Goal: Task Accomplishment & Management: Manage account settings

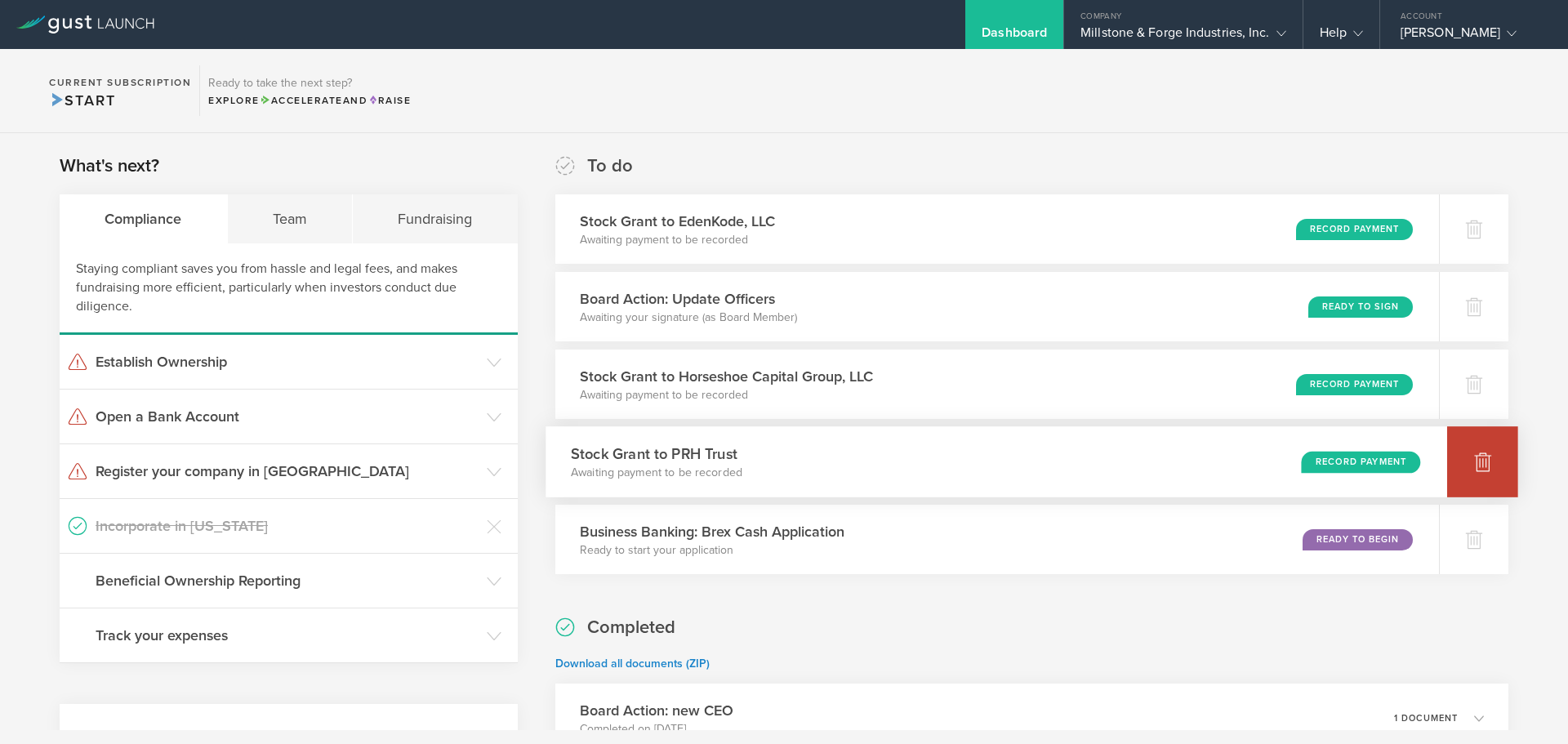
click at [1474, 459] on icon at bounding box center [1482, 463] width 18 height 16
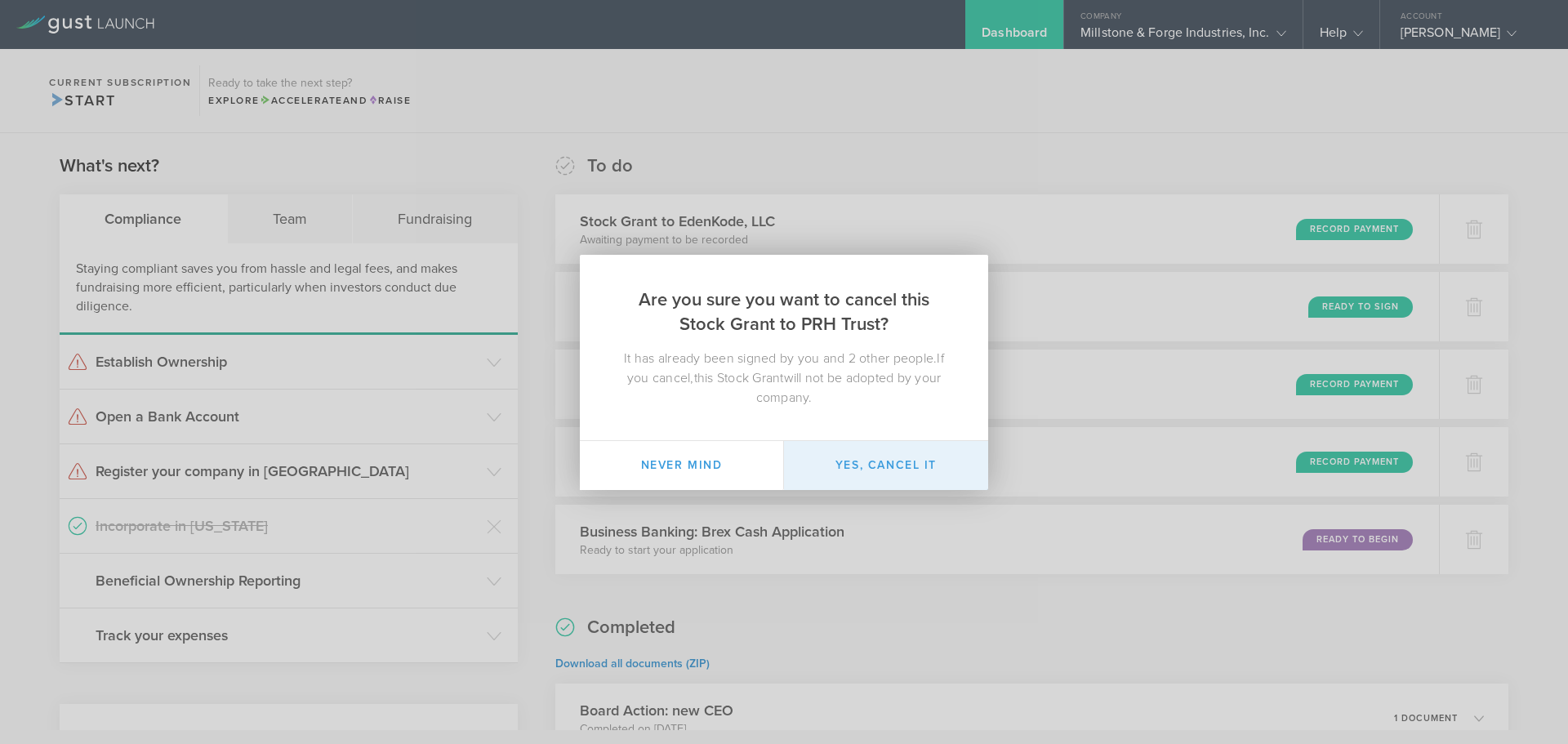
click at [890, 463] on button "Yes, cancel it" at bounding box center [885, 465] width 204 height 49
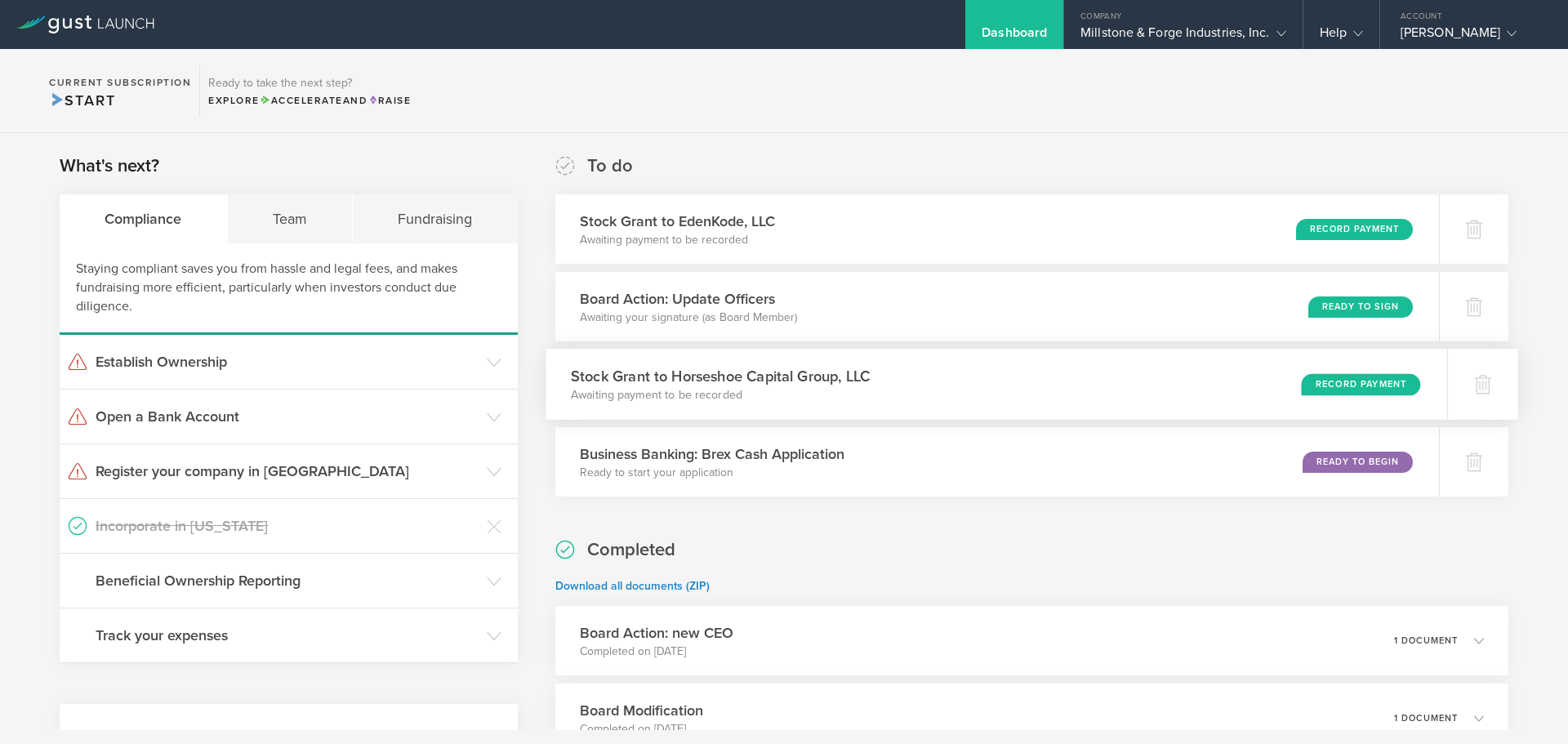
click at [1335, 383] on div "Record Payment" at bounding box center [1360, 384] width 119 height 22
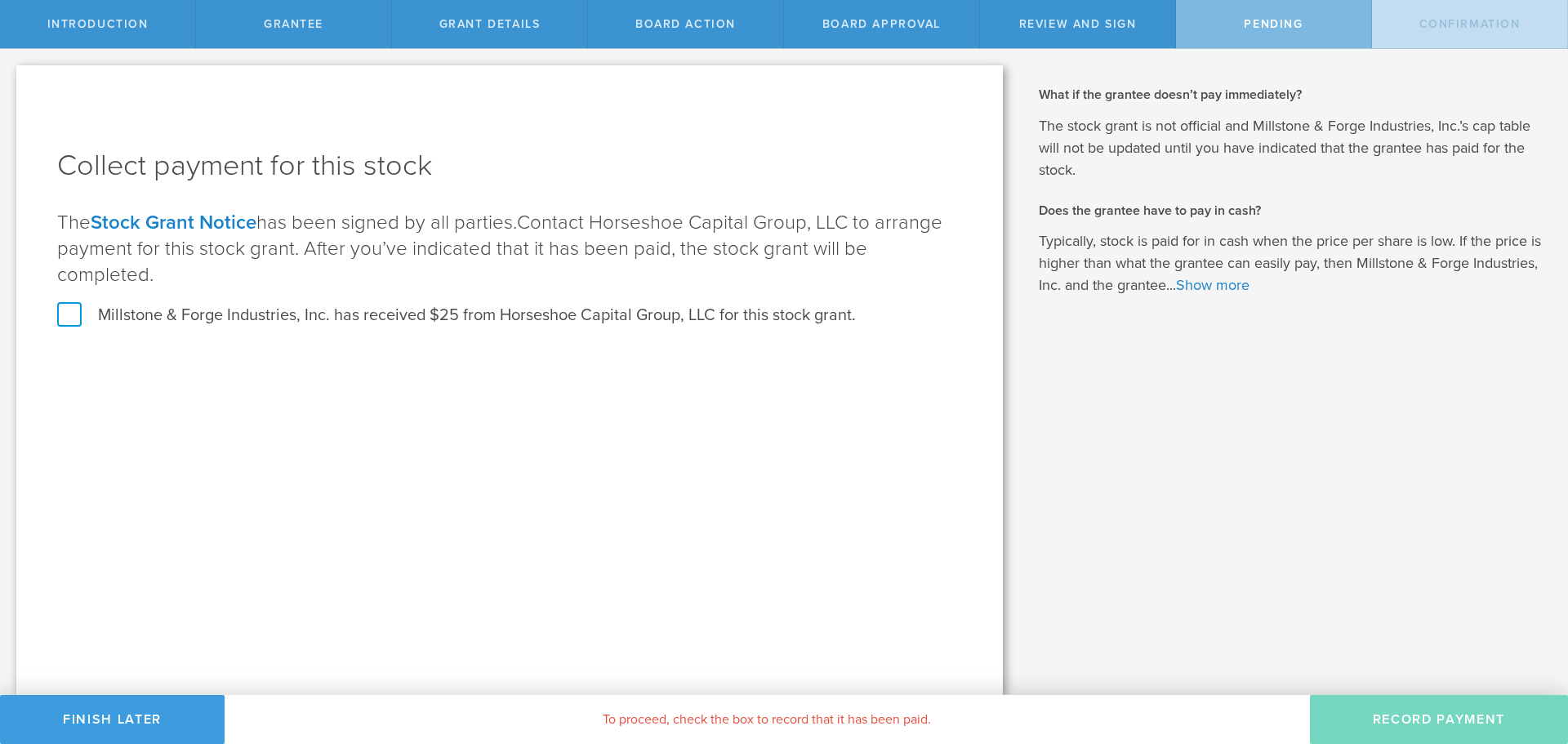
click at [69, 305] on label "Millstone & Forge Industries, Inc. has received $25 from Horseshoe Capital Grou…" at bounding box center [456, 315] width 799 height 21
click at [0, 0] on input "Millstone & Forge Industries, Inc. has received $25 from Horseshoe Capital Grou…" at bounding box center [0, 0] width 0 height 0
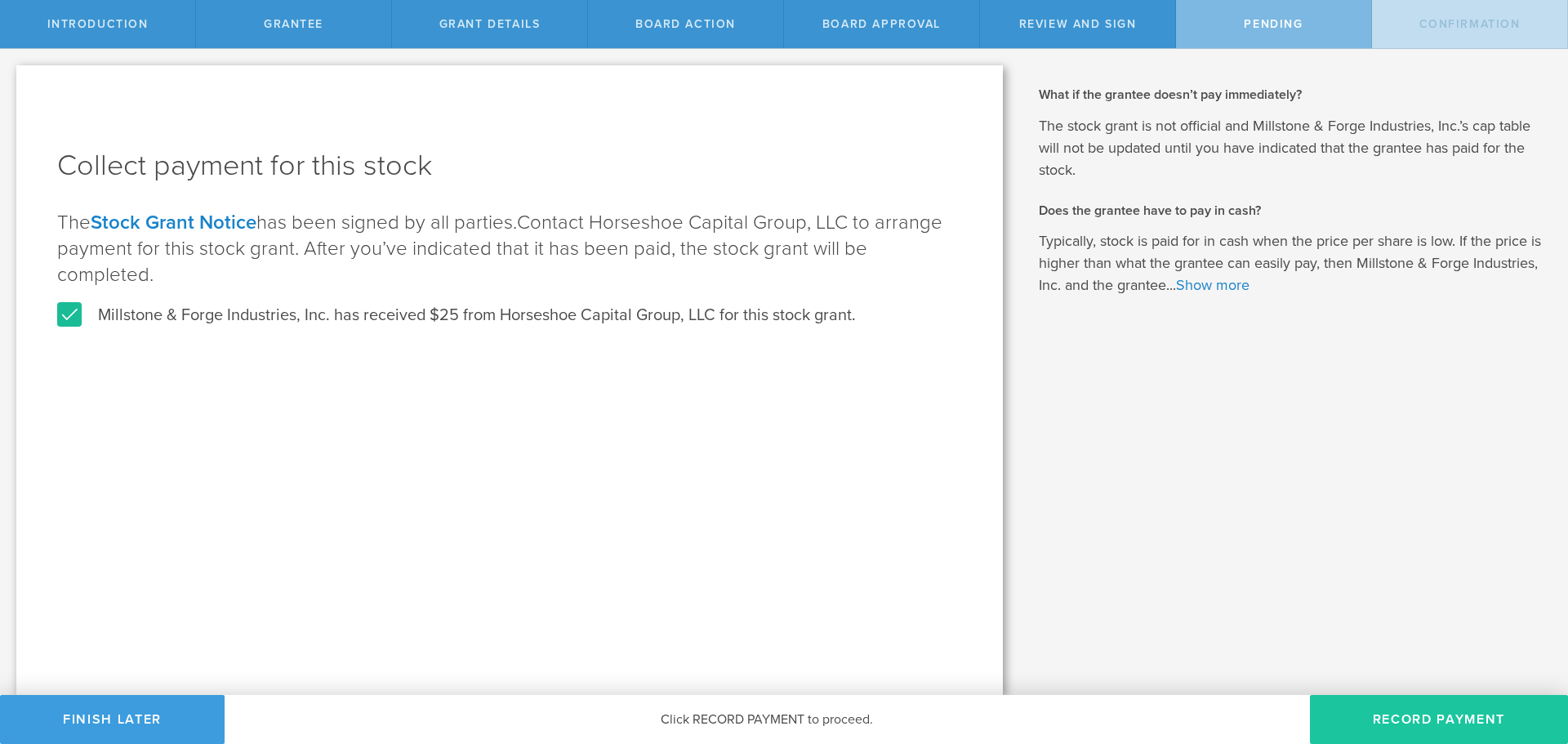
click at [1410, 720] on button "Record Payment" at bounding box center [1439, 720] width 258 height 49
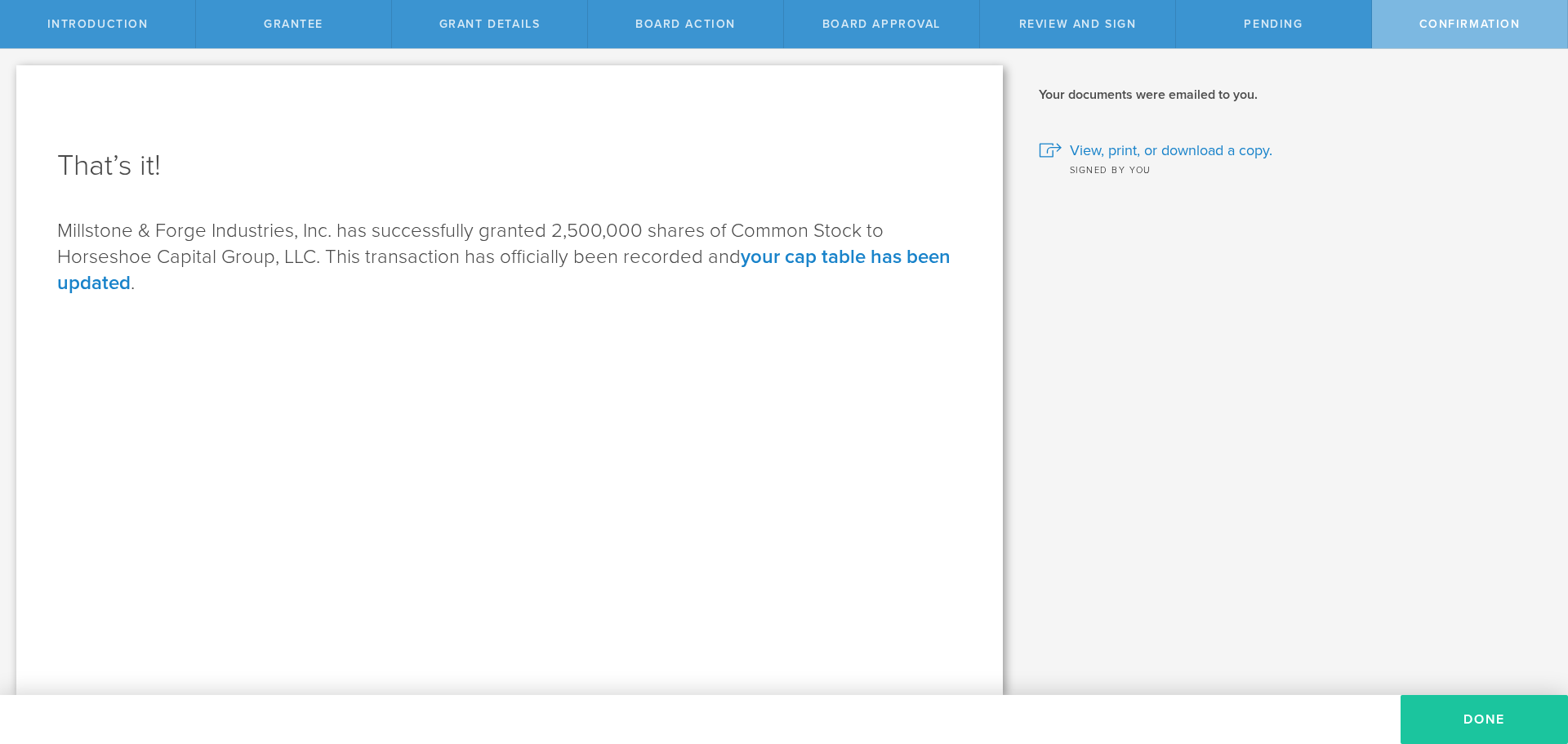
click at [1465, 717] on button "Done" at bounding box center [1484, 720] width 168 height 49
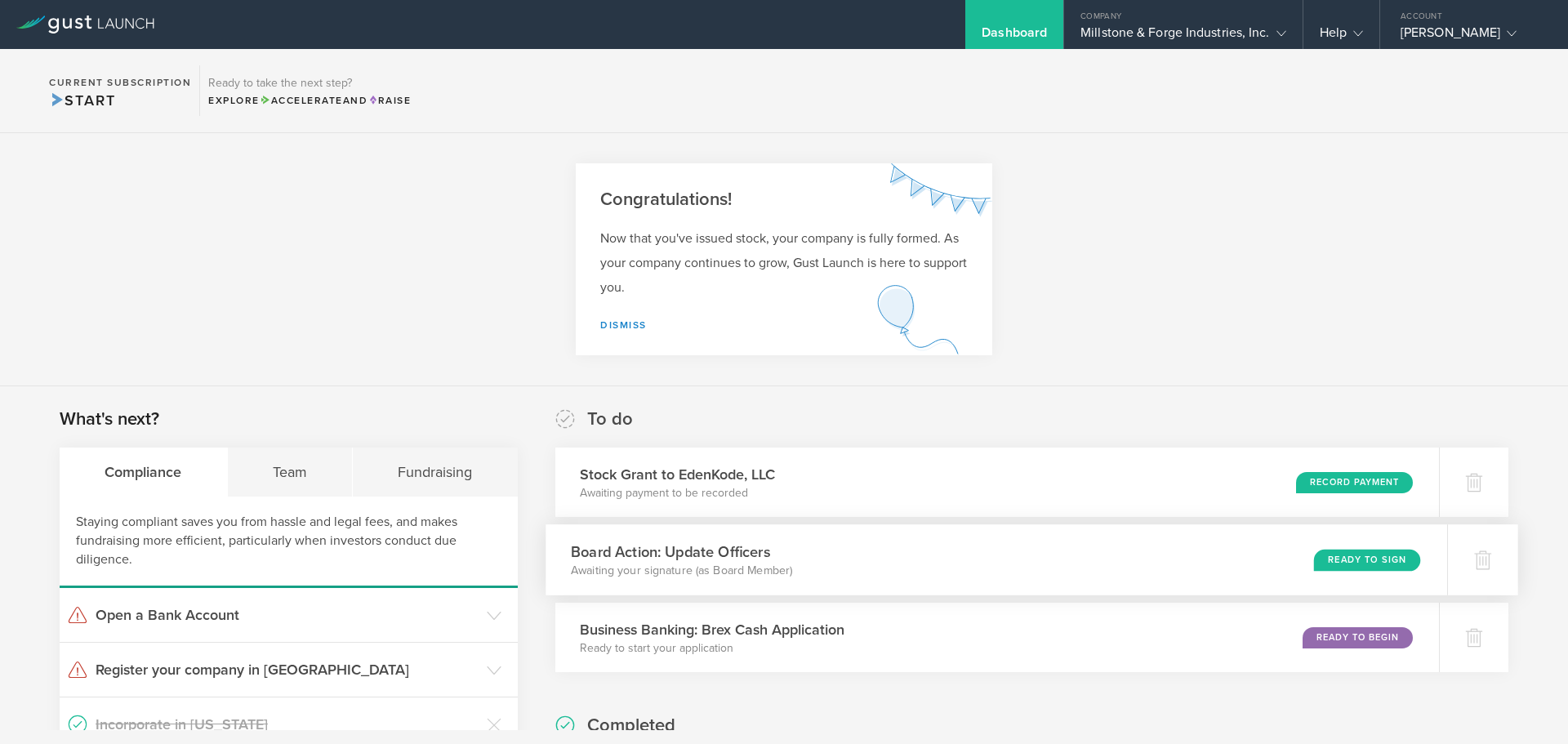
click at [1369, 561] on div "Ready to Sign" at bounding box center [1366, 560] width 106 height 22
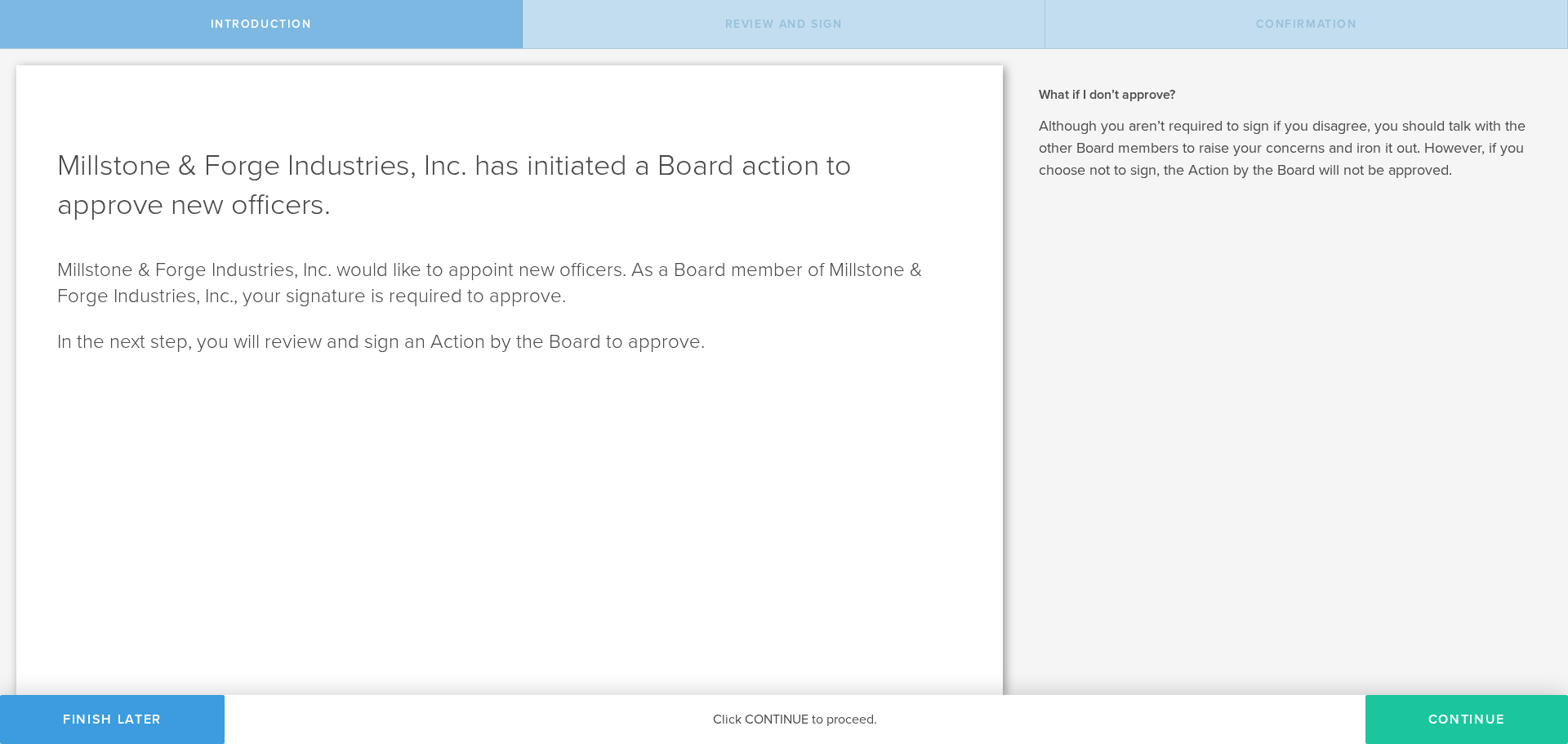
click at [1450, 724] on button "Continue" at bounding box center [1466, 720] width 203 height 49
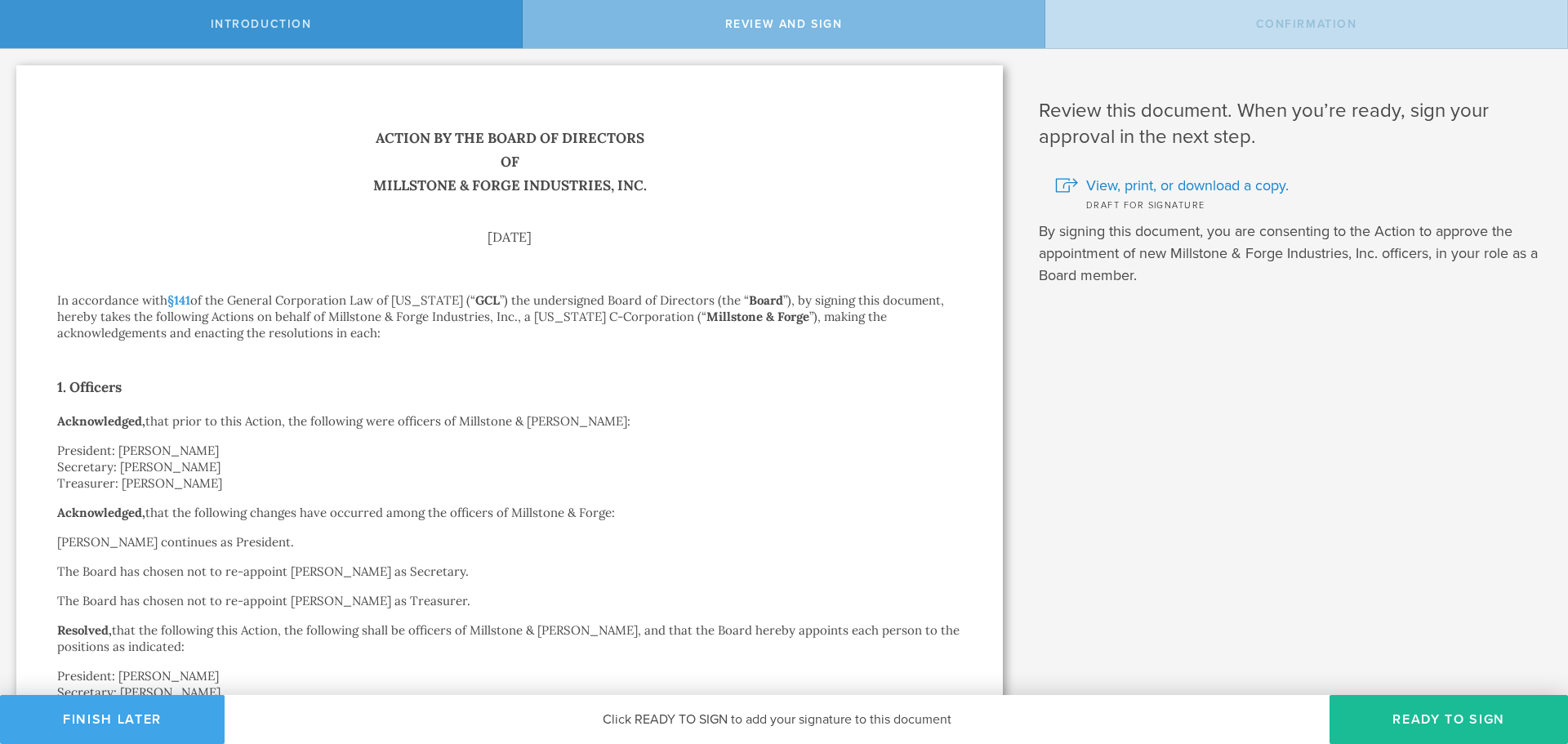
click at [144, 711] on button "Finish Later" at bounding box center [112, 720] width 224 height 49
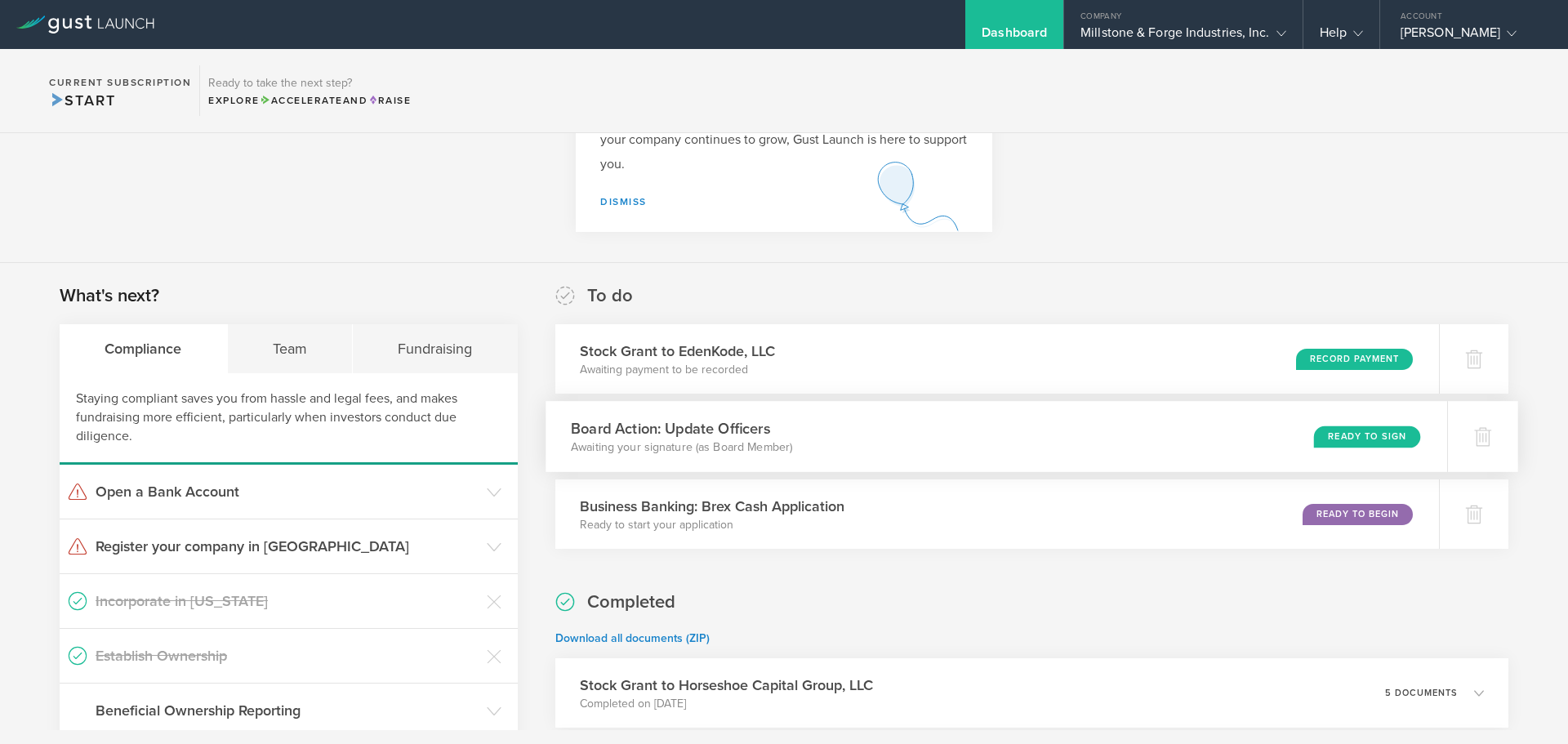
scroll to position [123, 0]
click at [270, 357] on div "Team" at bounding box center [290, 349] width 126 height 49
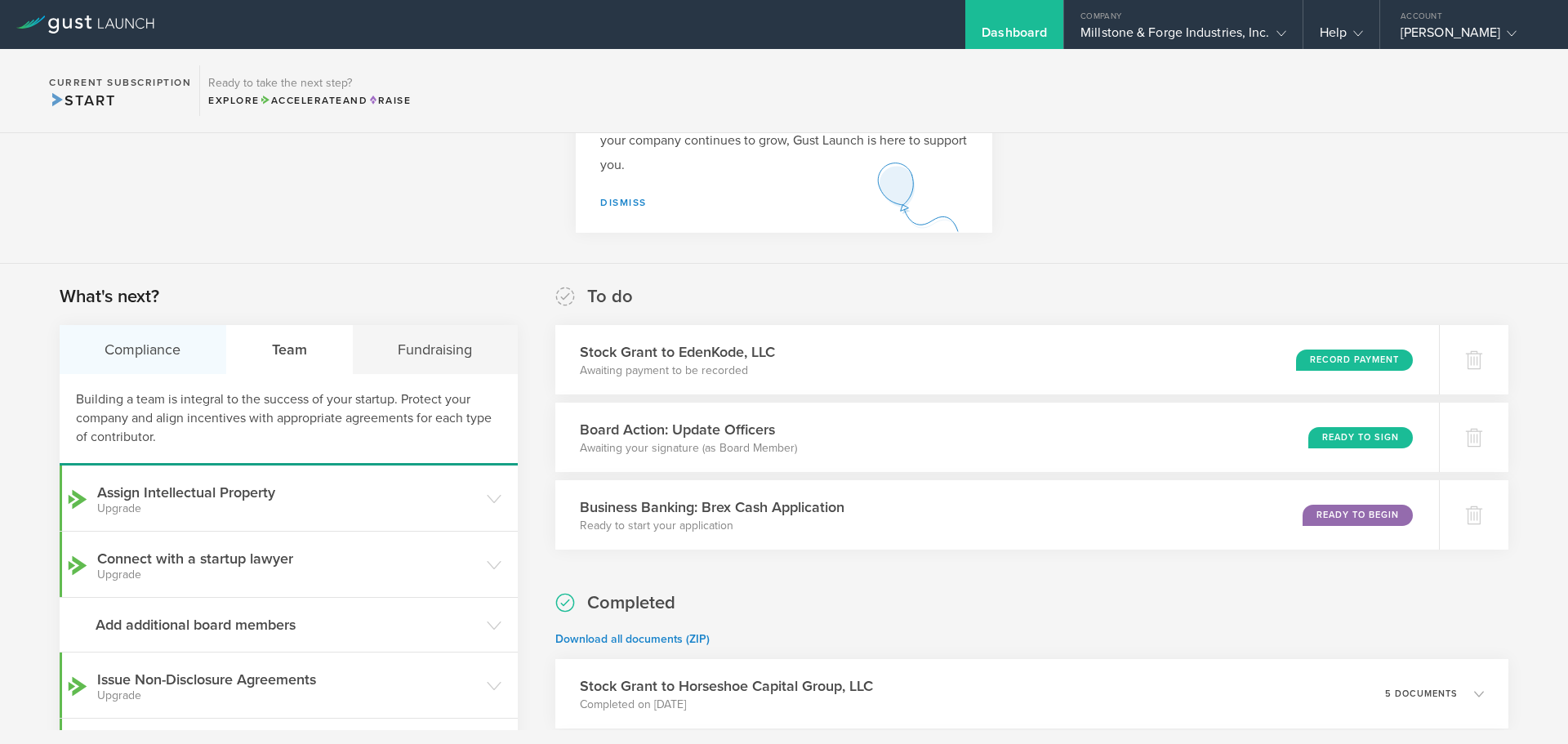
click at [149, 359] on div "Compliance" at bounding box center [143, 349] width 168 height 49
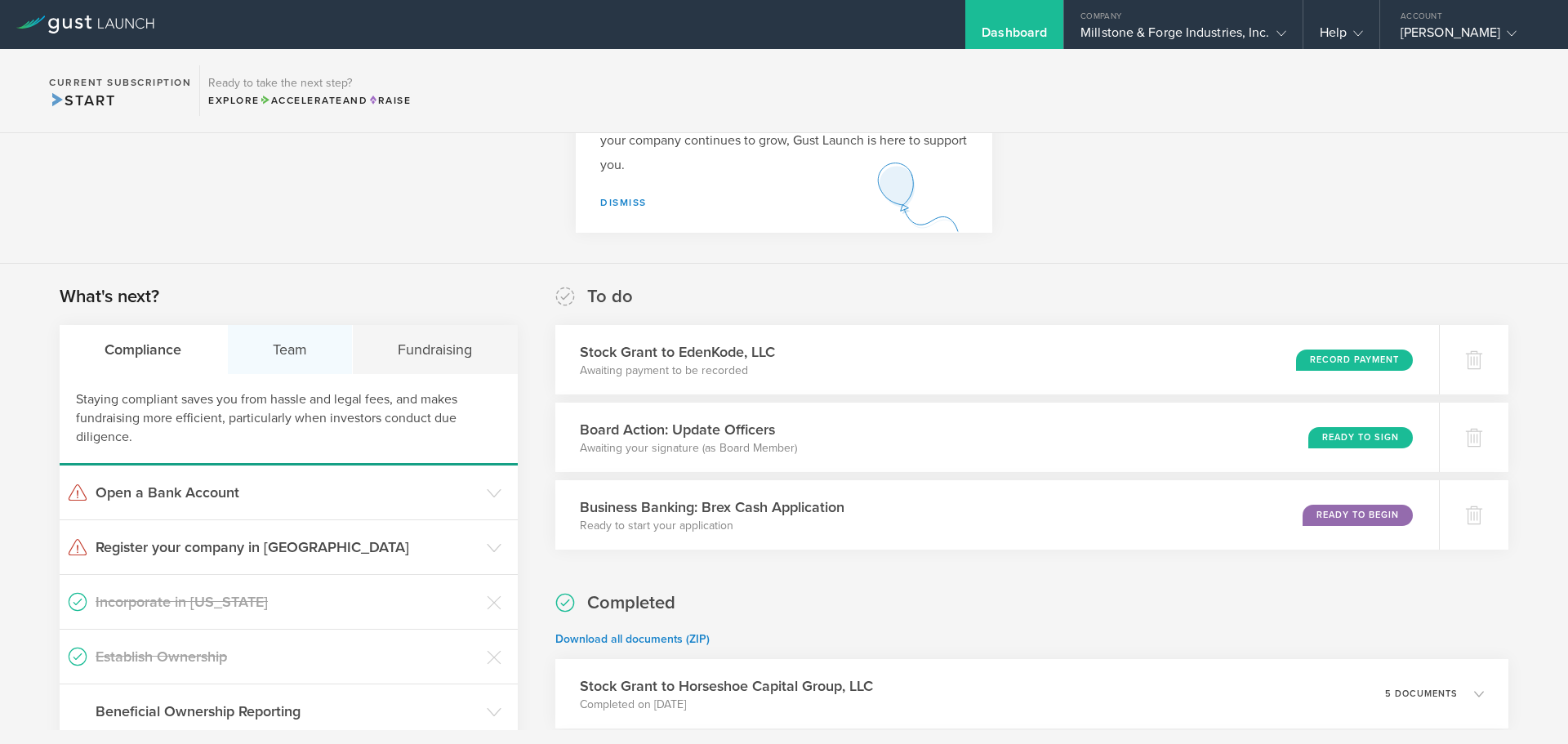
click at [305, 348] on div "Team" at bounding box center [290, 349] width 126 height 49
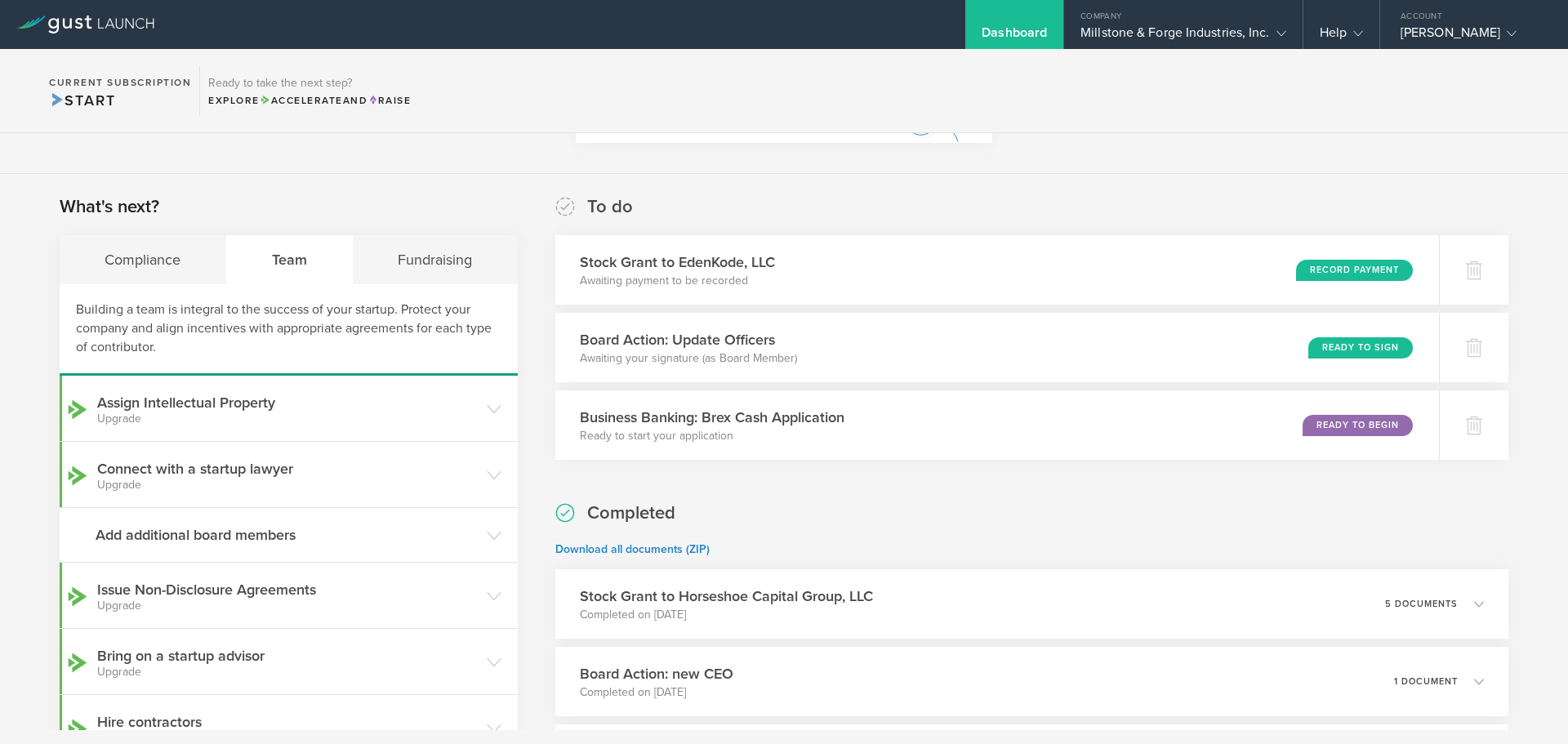
scroll to position [210, 0]
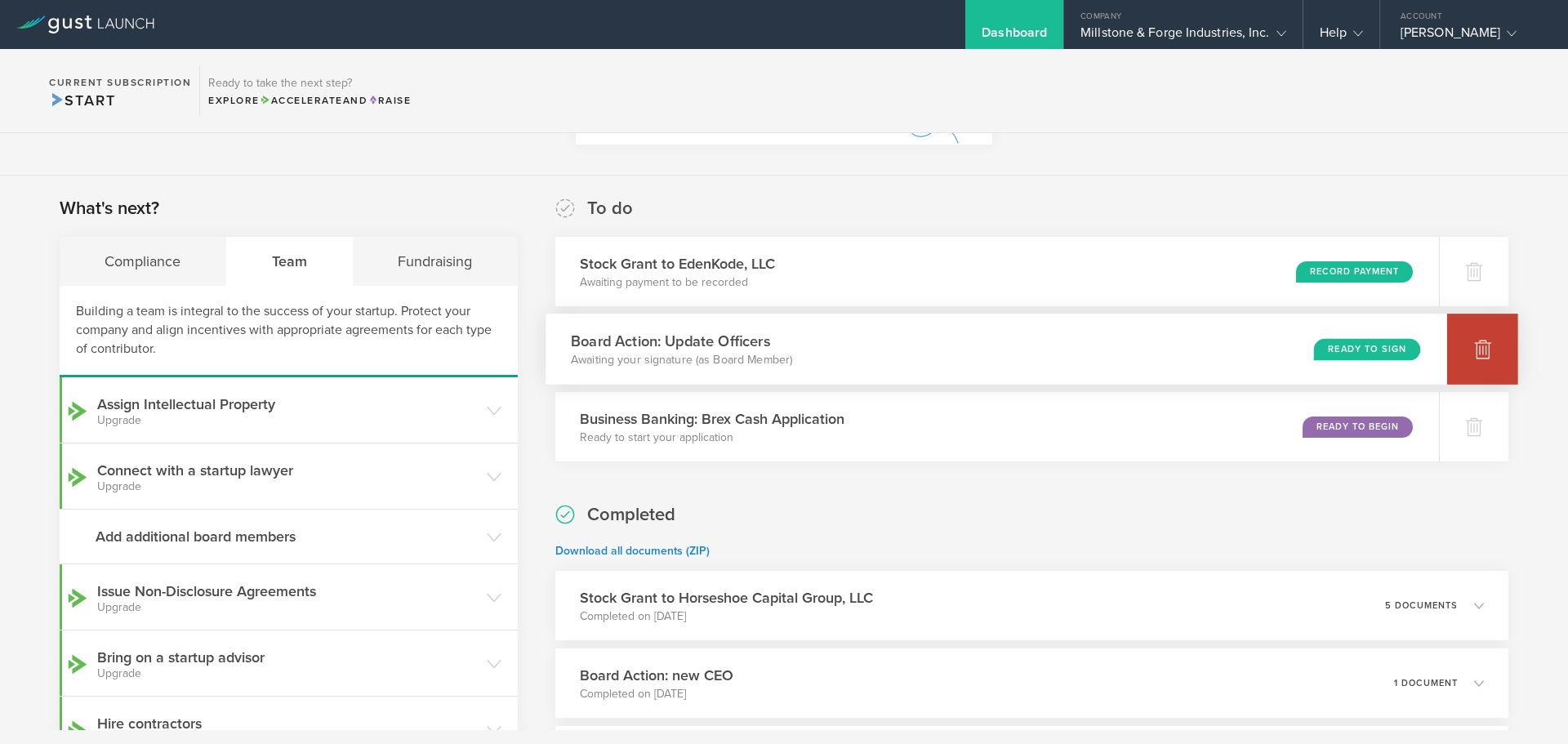
click at [1473, 353] on icon at bounding box center [1482, 348] width 19 height 19
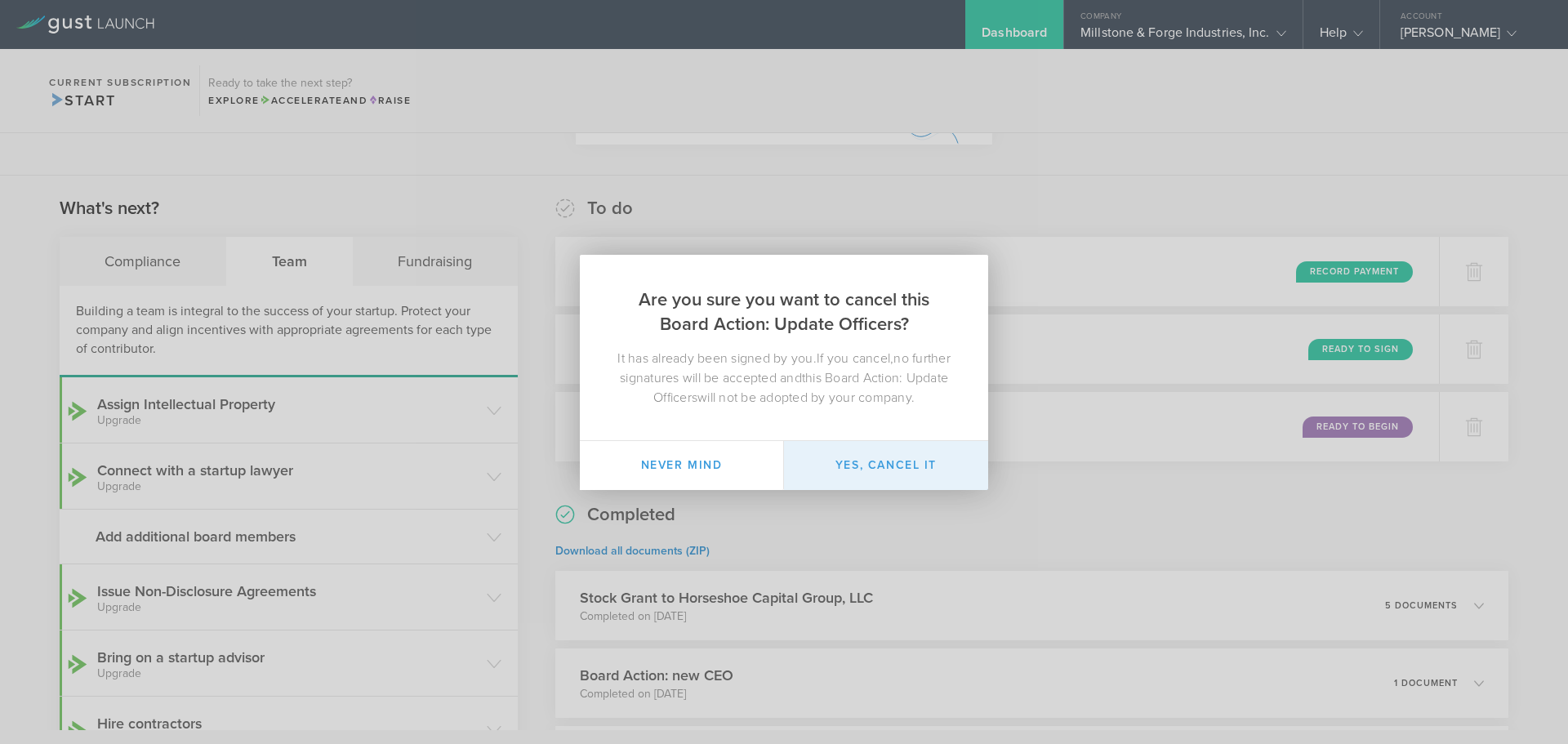
click at [871, 475] on button "Yes, cancel it" at bounding box center [885, 465] width 204 height 49
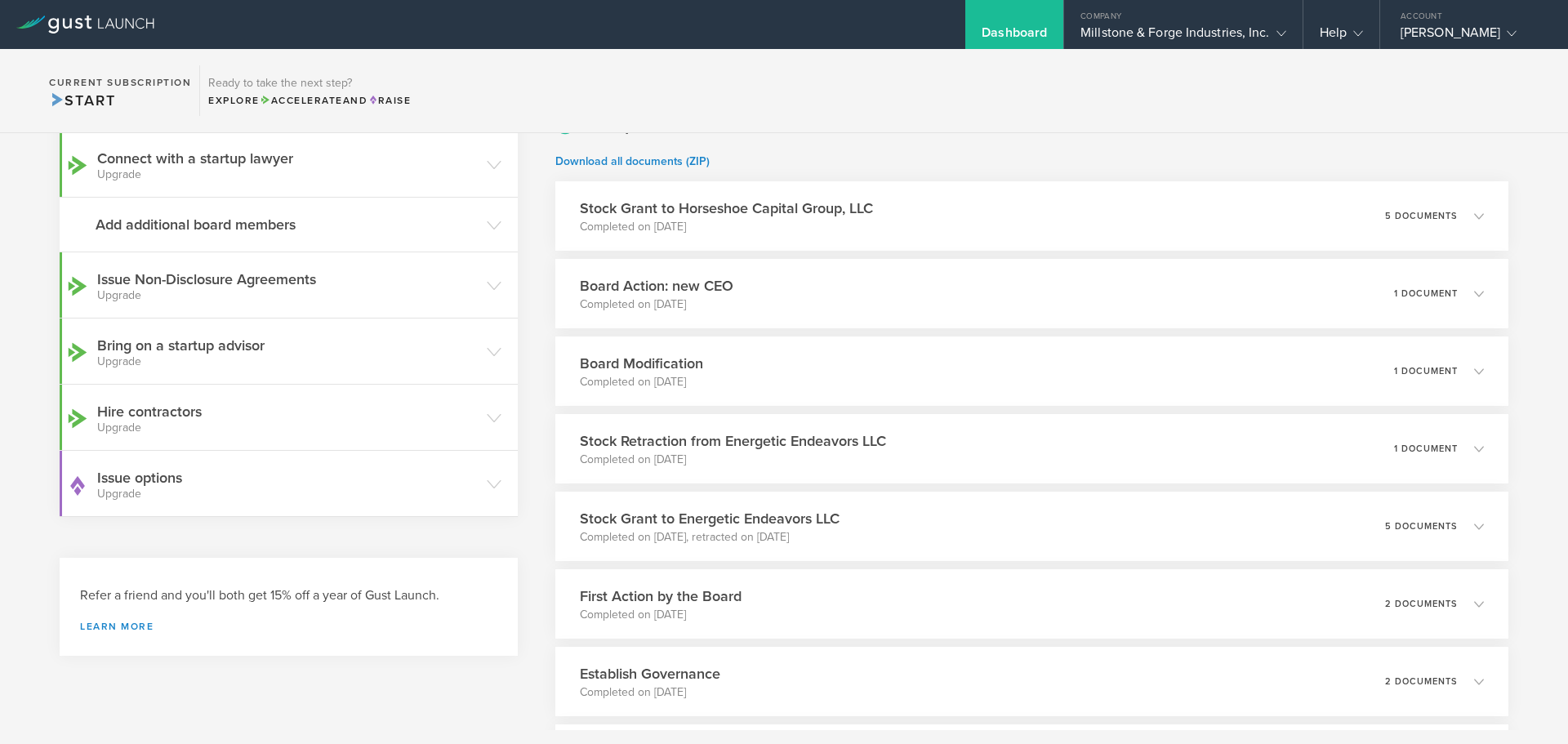
scroll to position [522, 0]
click at [1081, 365] on div "Board Modification Completed on [DATE] 1 document" at bounding box center [1031, 372] width 972 height 71
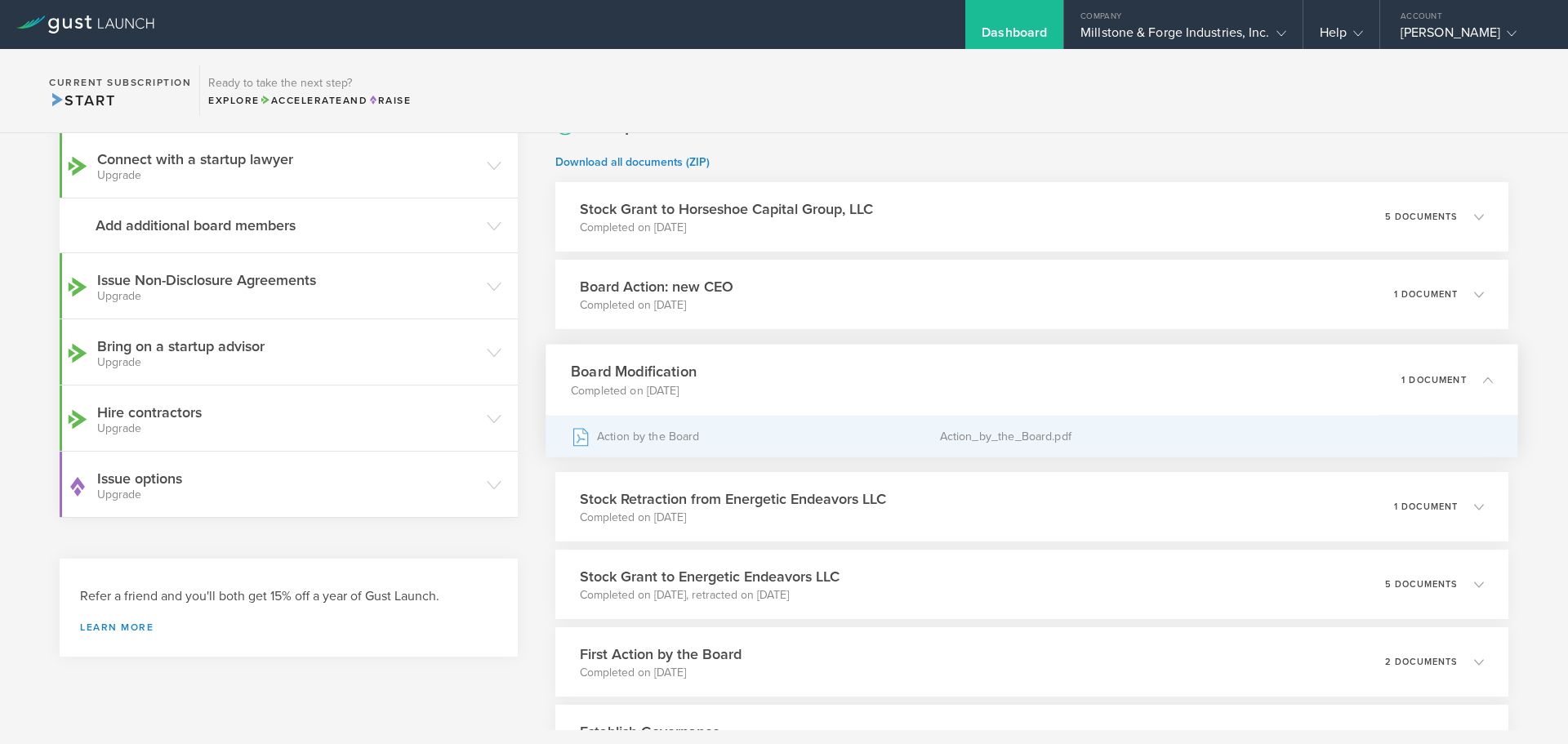
click at [950, 440] on div "Action_by_the_Board.pdf" at bounding box center [1215, 436] width 553 height 41
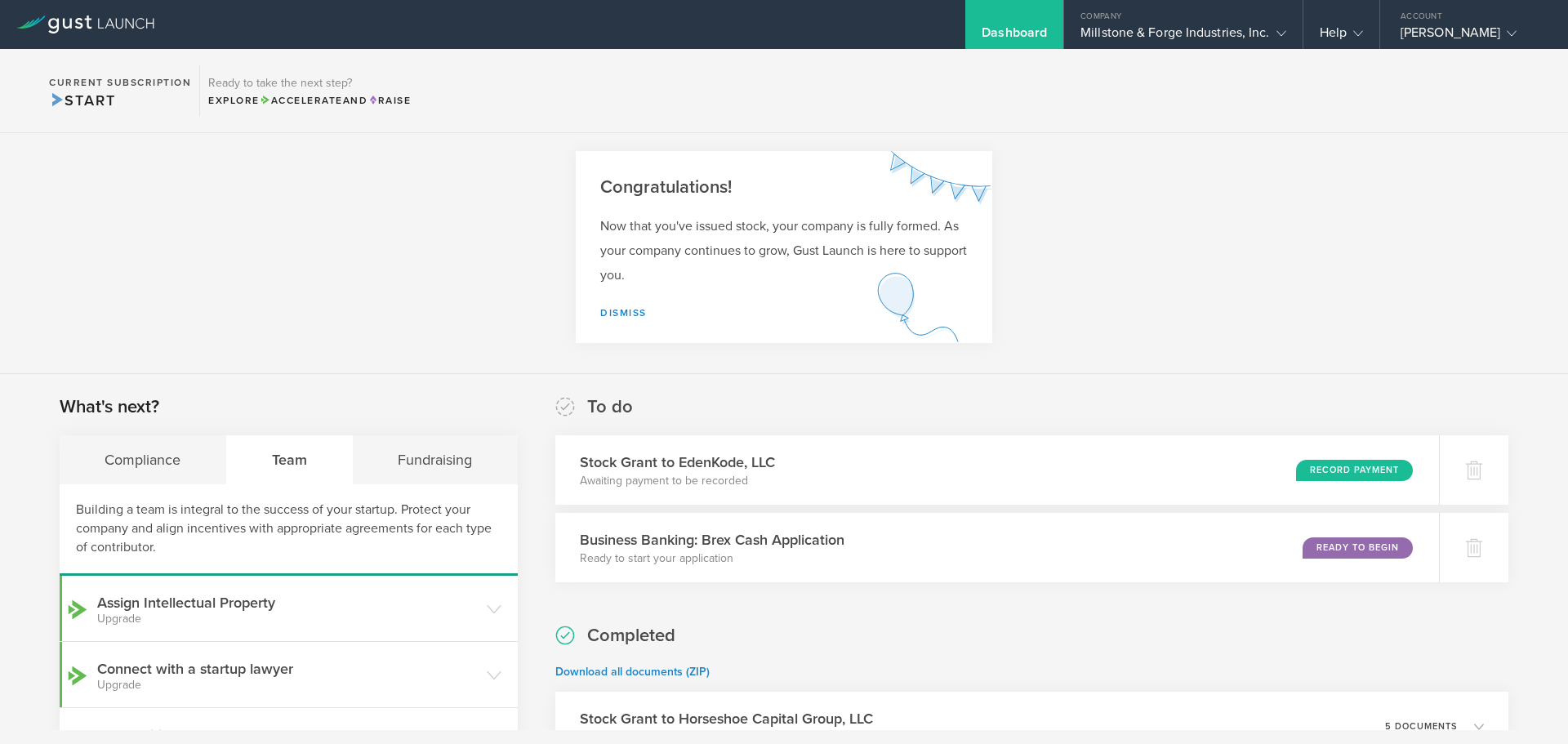
scroll to position [0, 0]
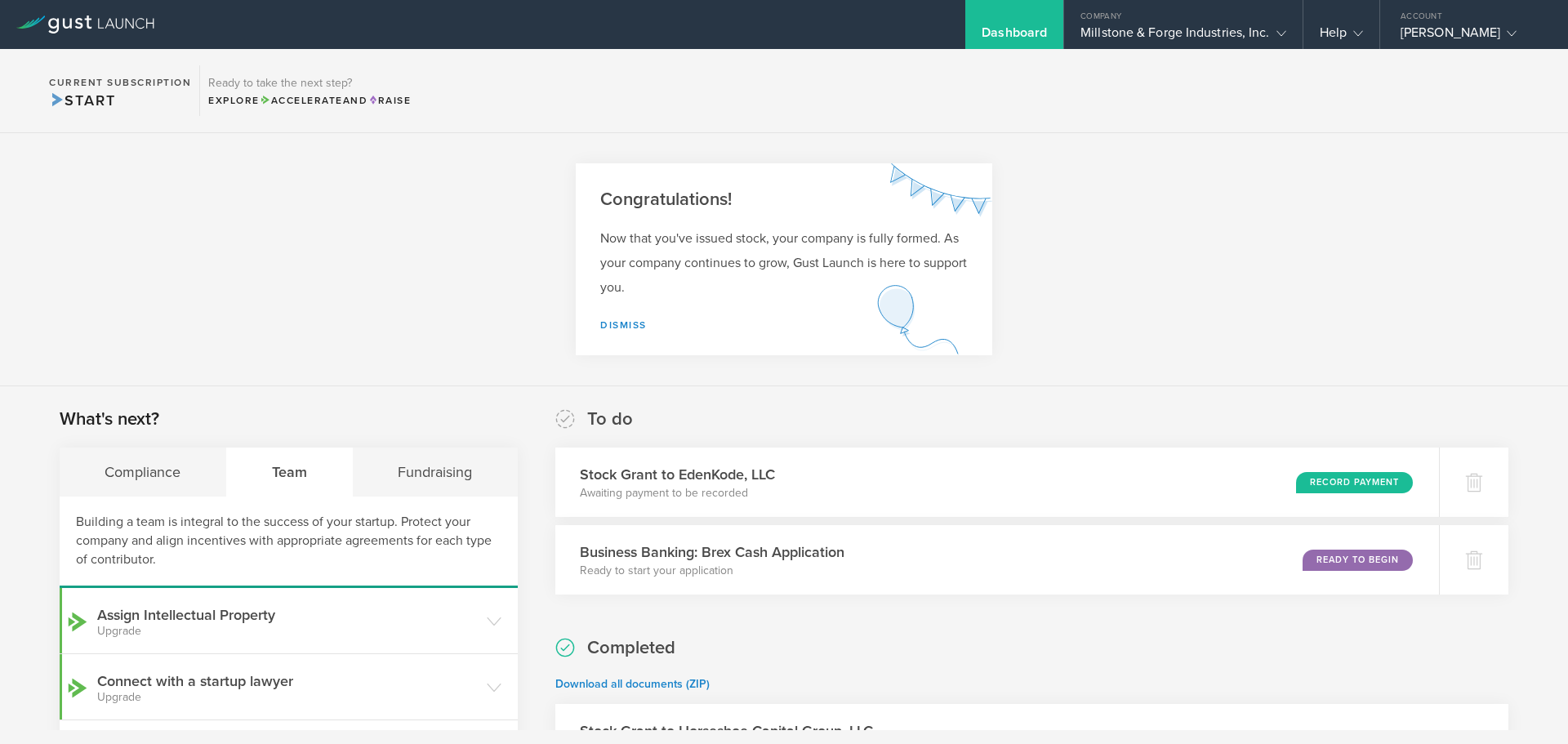
click at [1017, 31] on div "Dashboard" at bounding box center [1014, 36] width 65 height 24
click at [613, 326] on link "Dismiss" at bounding box center [623, 326] width 47 height 12
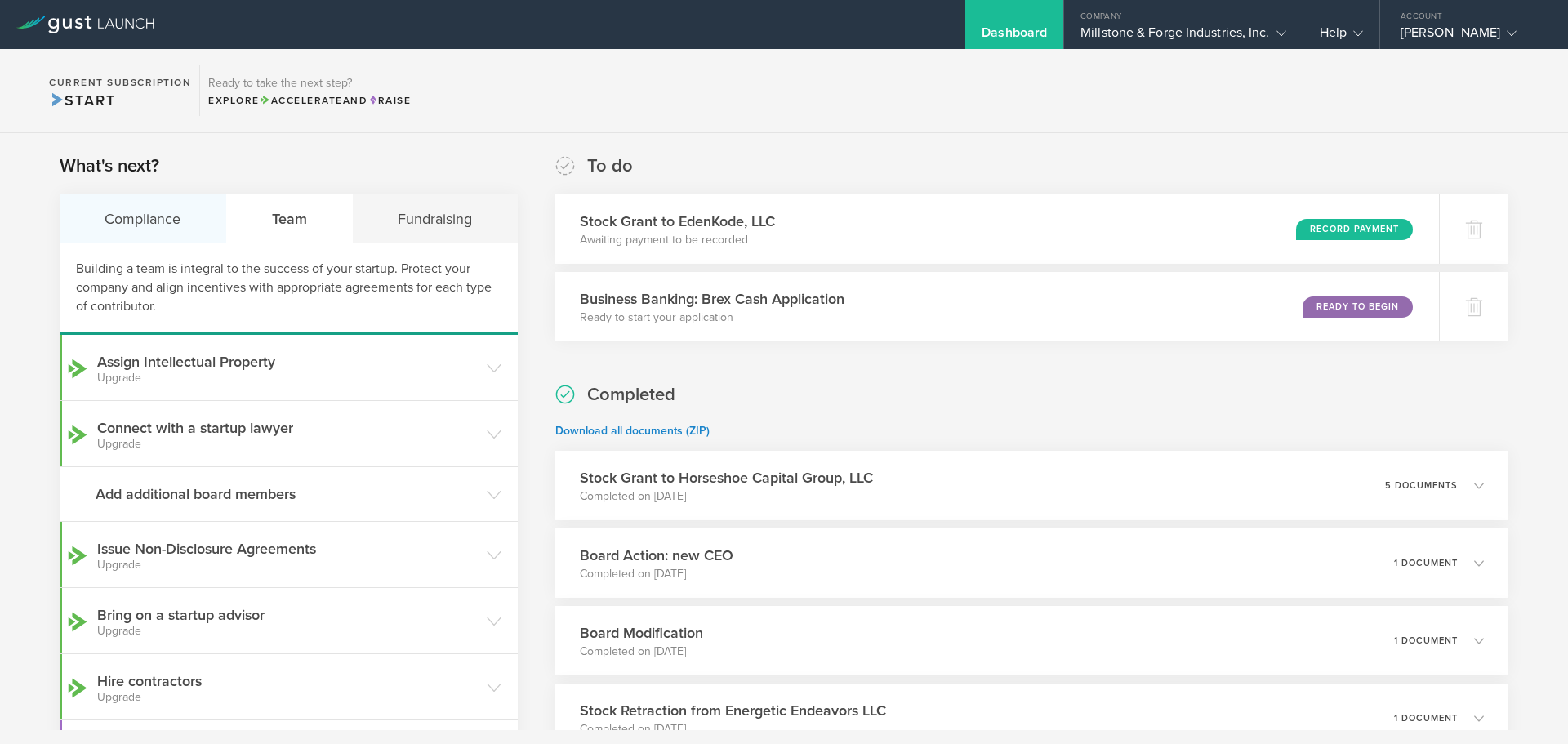
click at [127, 218] on div "Compliance" at bounding box center [143, 219] width 168 height 49
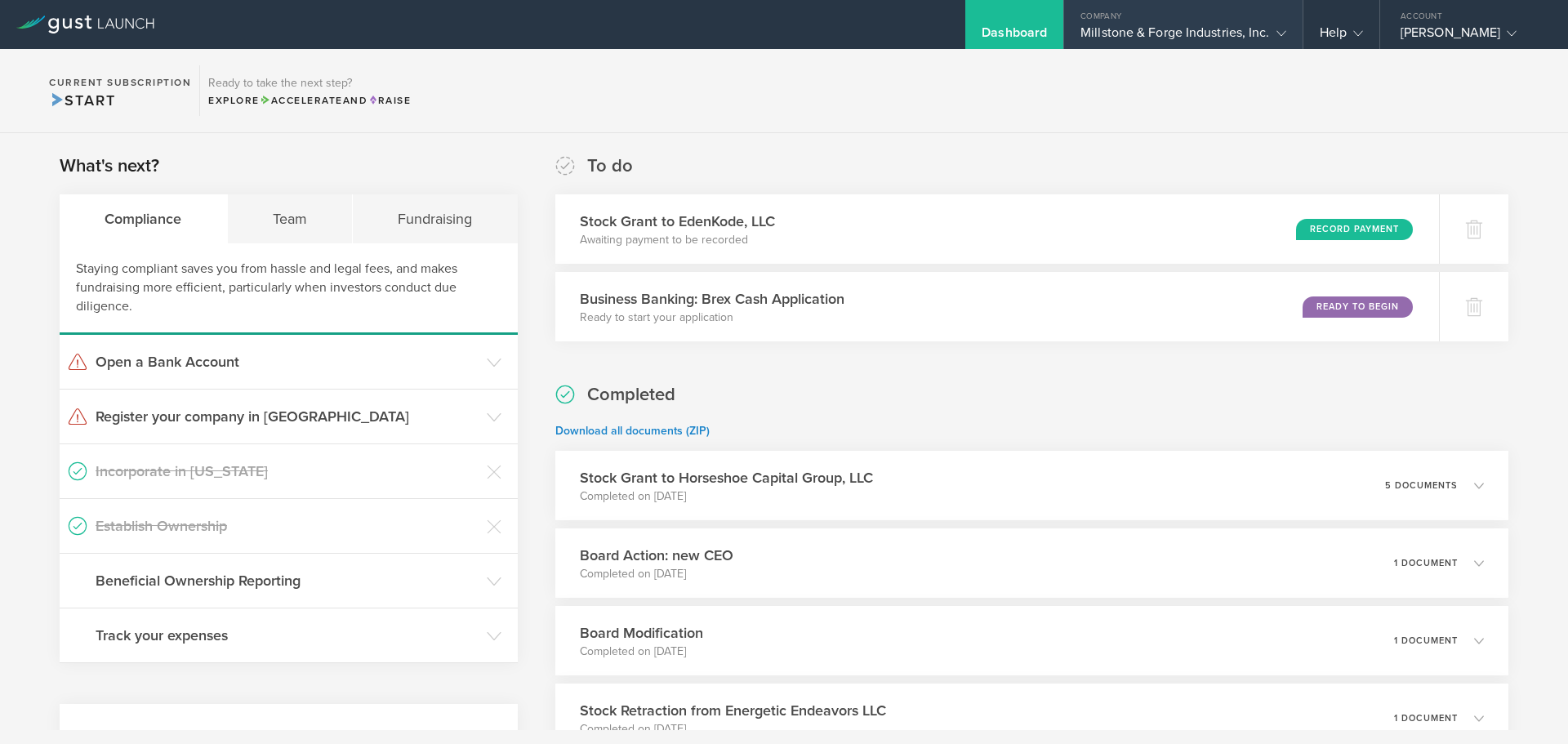
click at [1248, 31] on div "Millstone & Forge Industries, Inc." at bounding box center [1183, 36] width 205 height 24
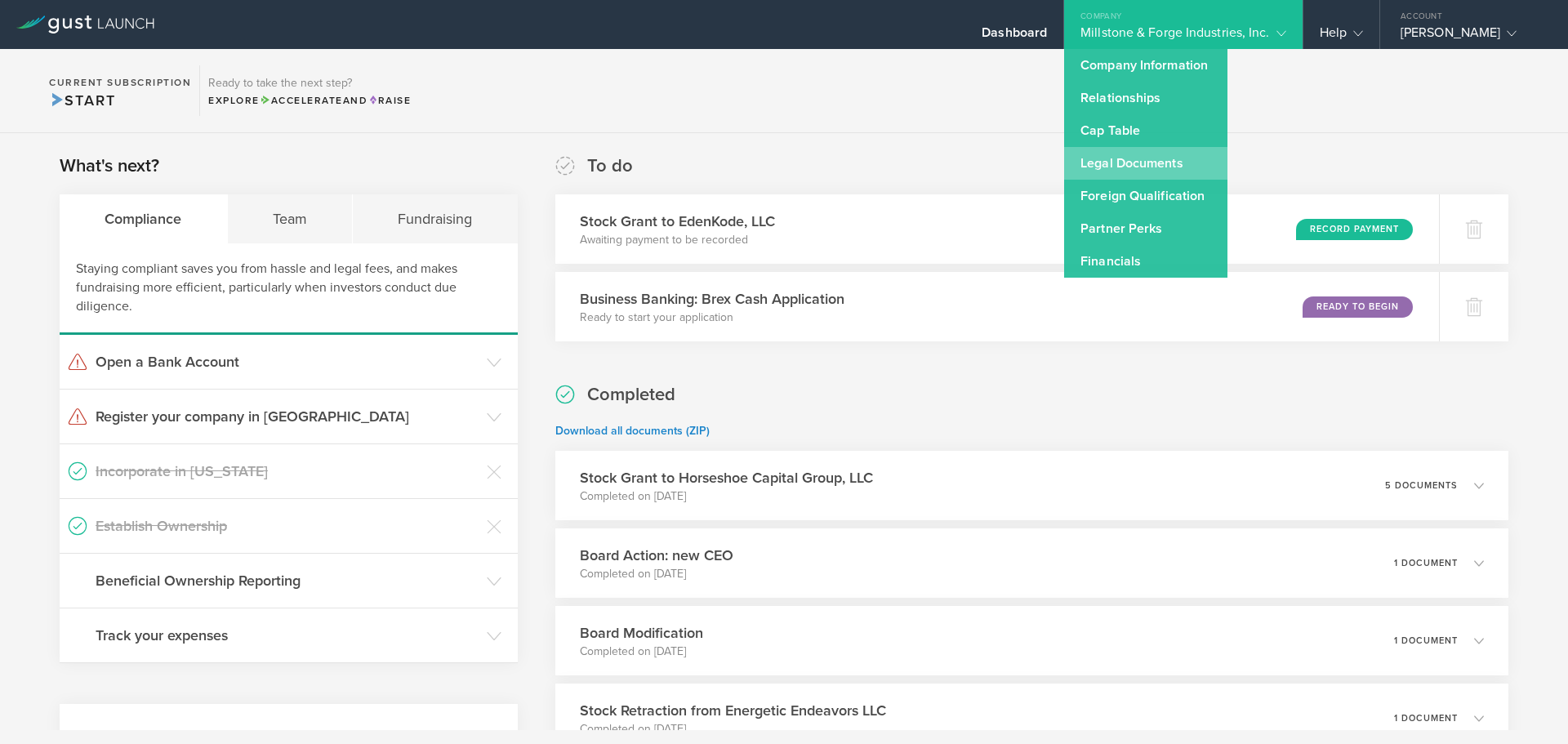
click at [1112, 159] on link "Legal Documents" at bounding box center [1146, 163] width 164 height 33
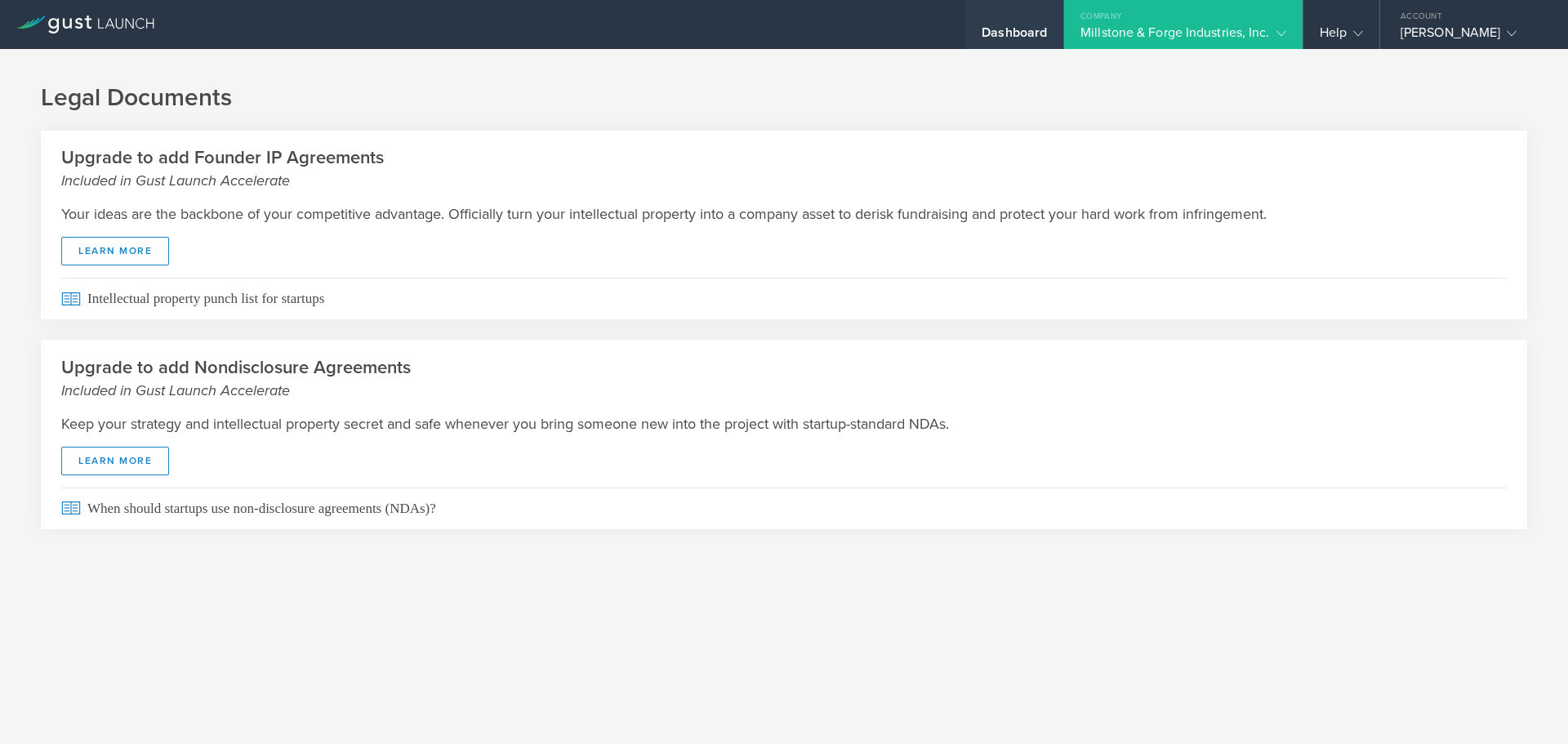
click at [1017, 35] on div "Dashboard" at bounding box center [1014, 36] width 65 height 24
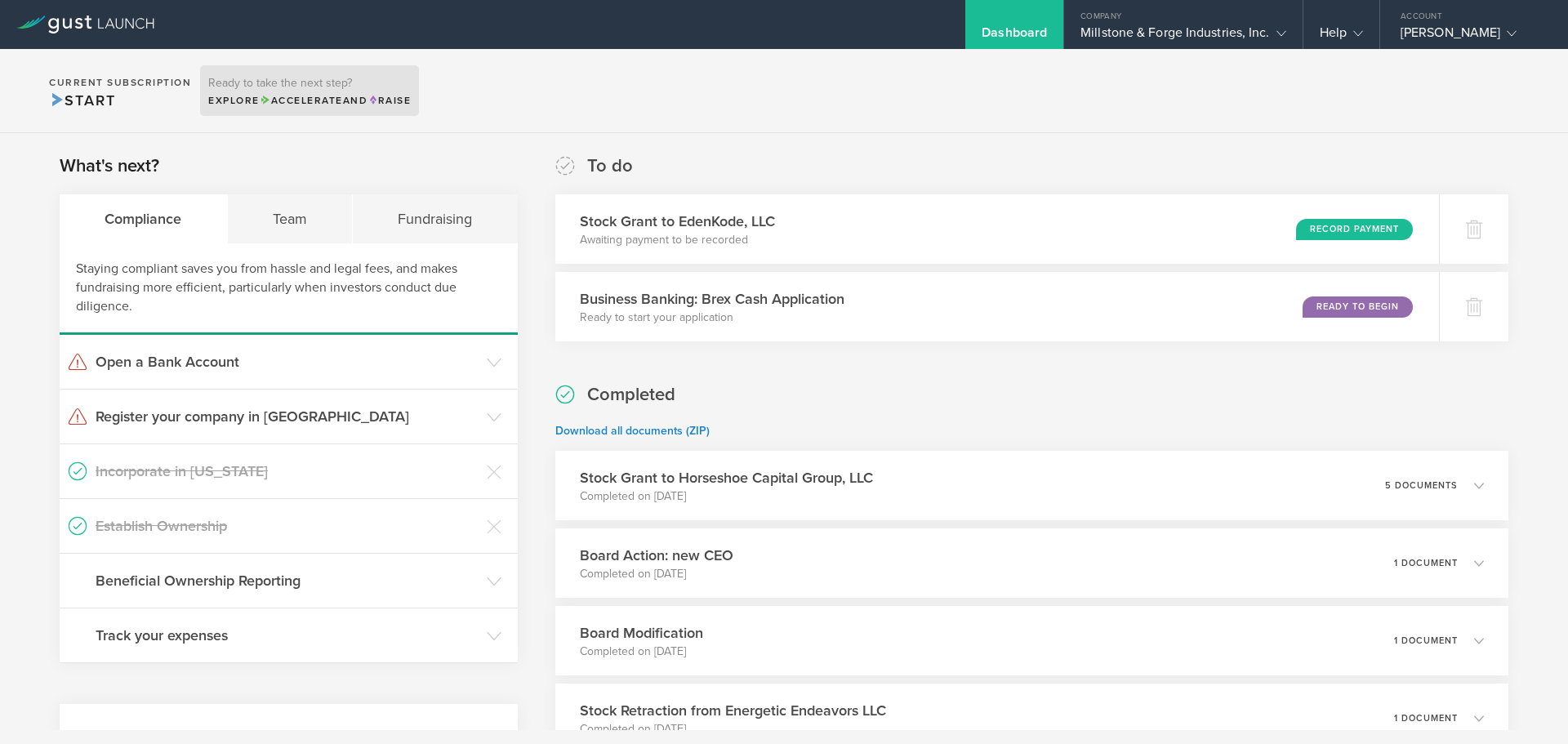
click at [299, 99] on span "Accelerate" at bounding box center [301, 101] width 83 height 12
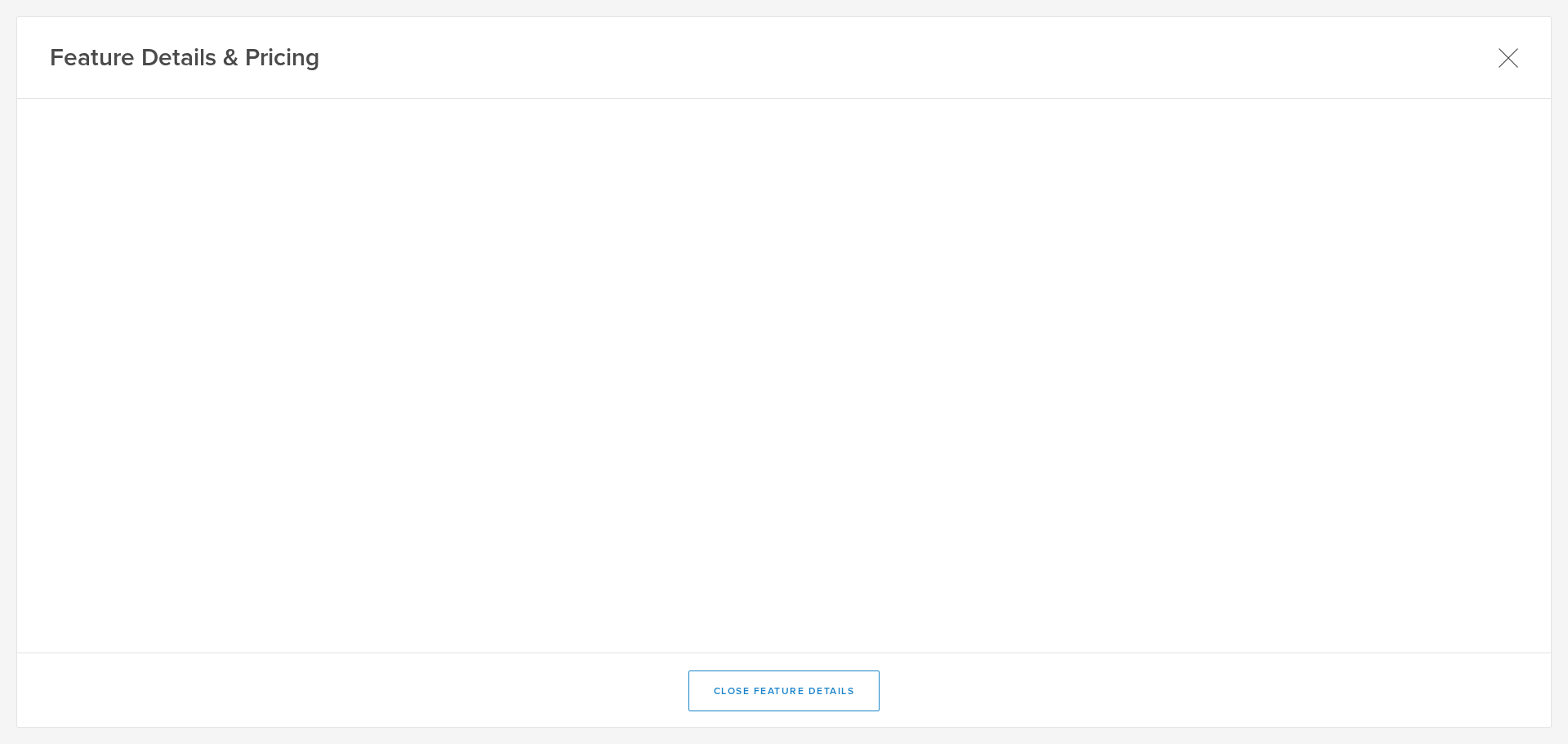
click at [1518, 54] on icon at bounding box center [1508, 58] width 20 height 20
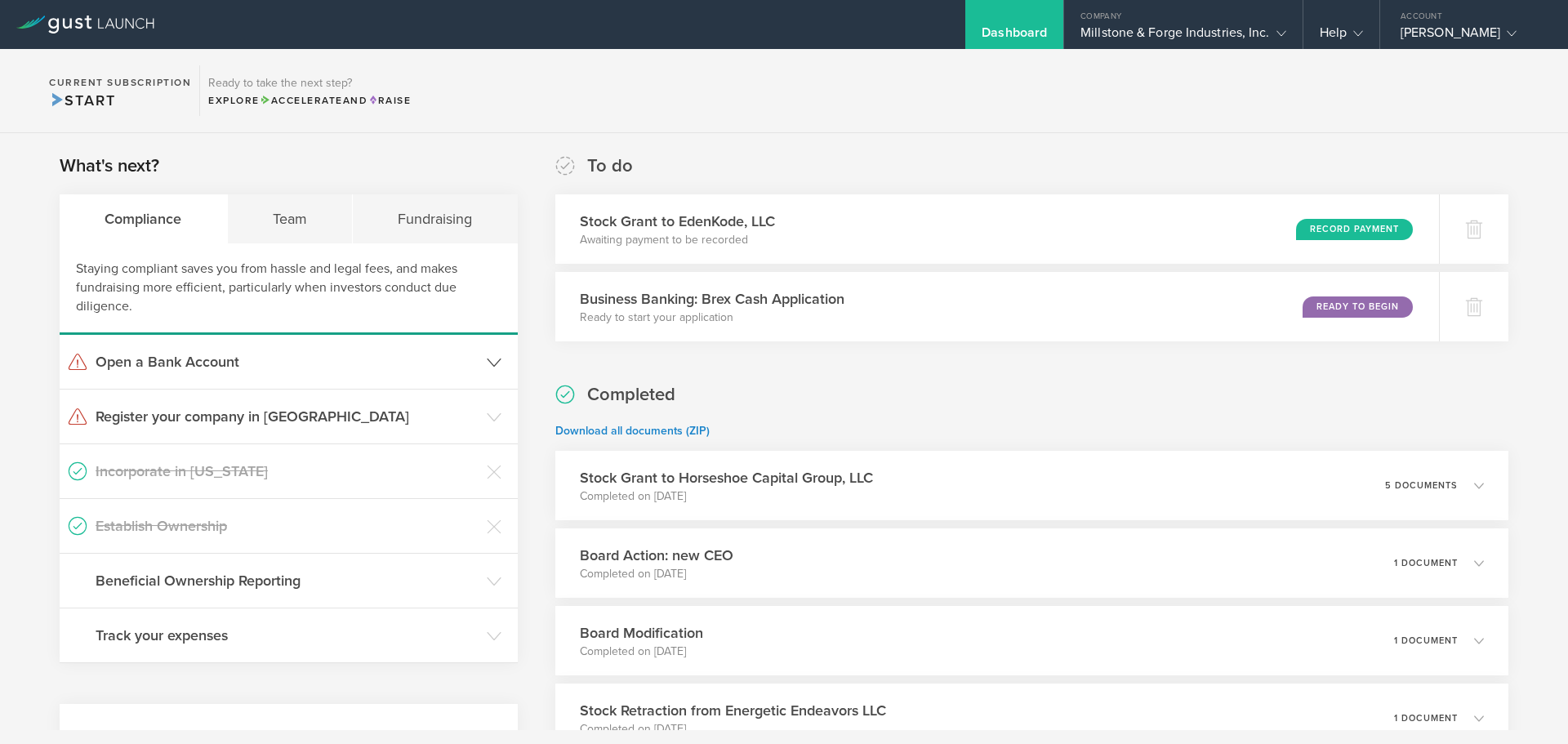
click at [488, 363] on icon at bounding box center [494, 363] width 15 height 15
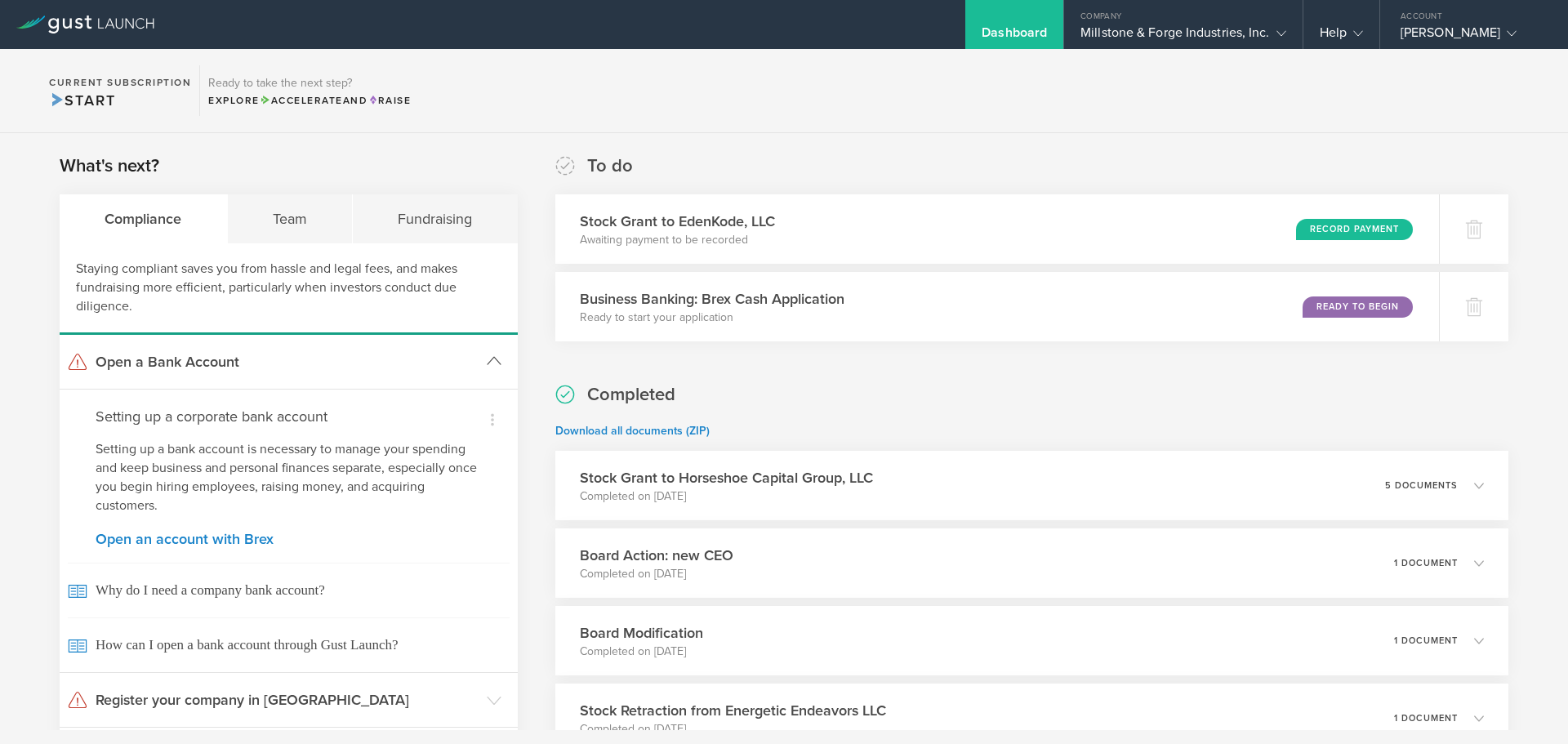
click at [488, 363] on icon at bounding box center [494, 362] width 15 height 15
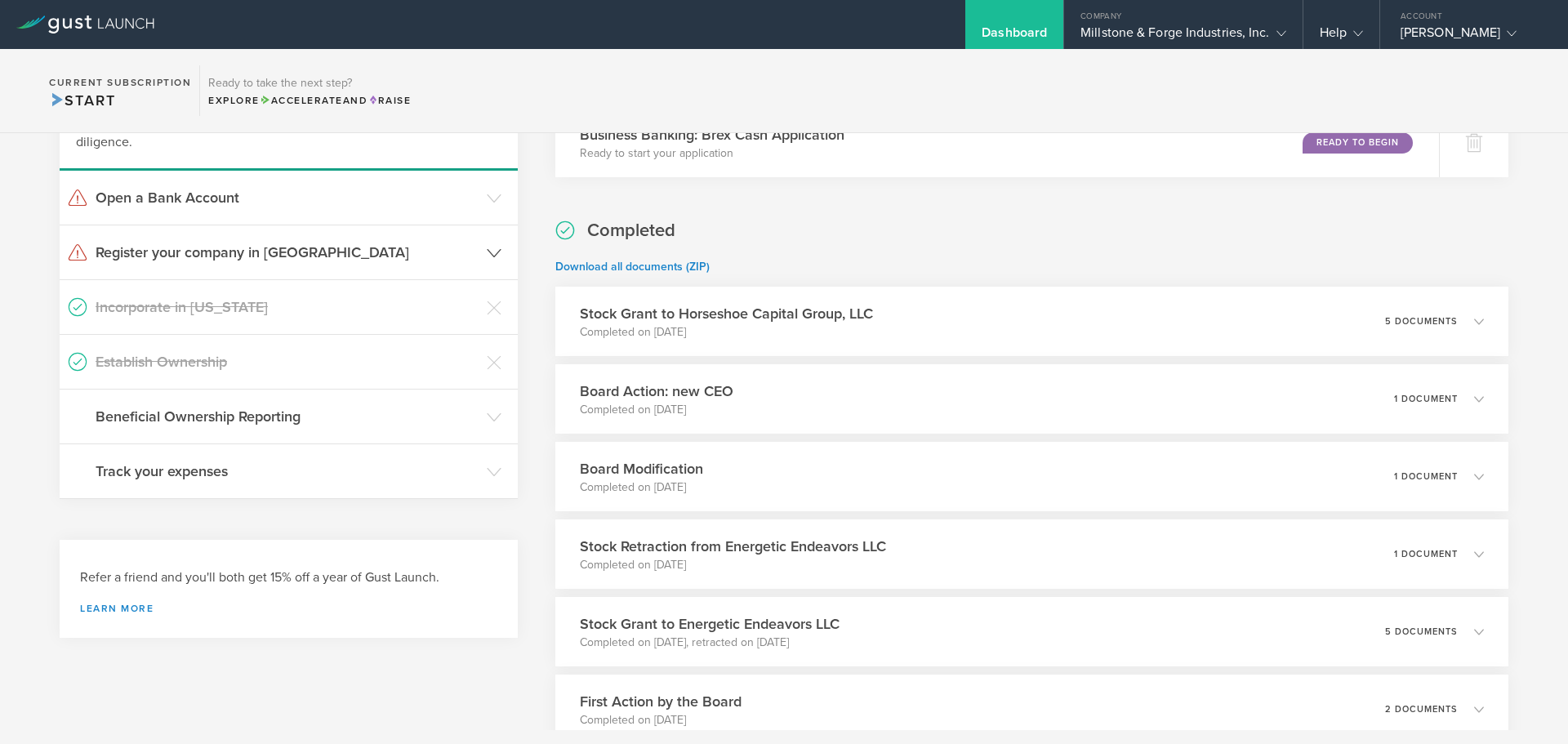
scroll to position [171, 0]
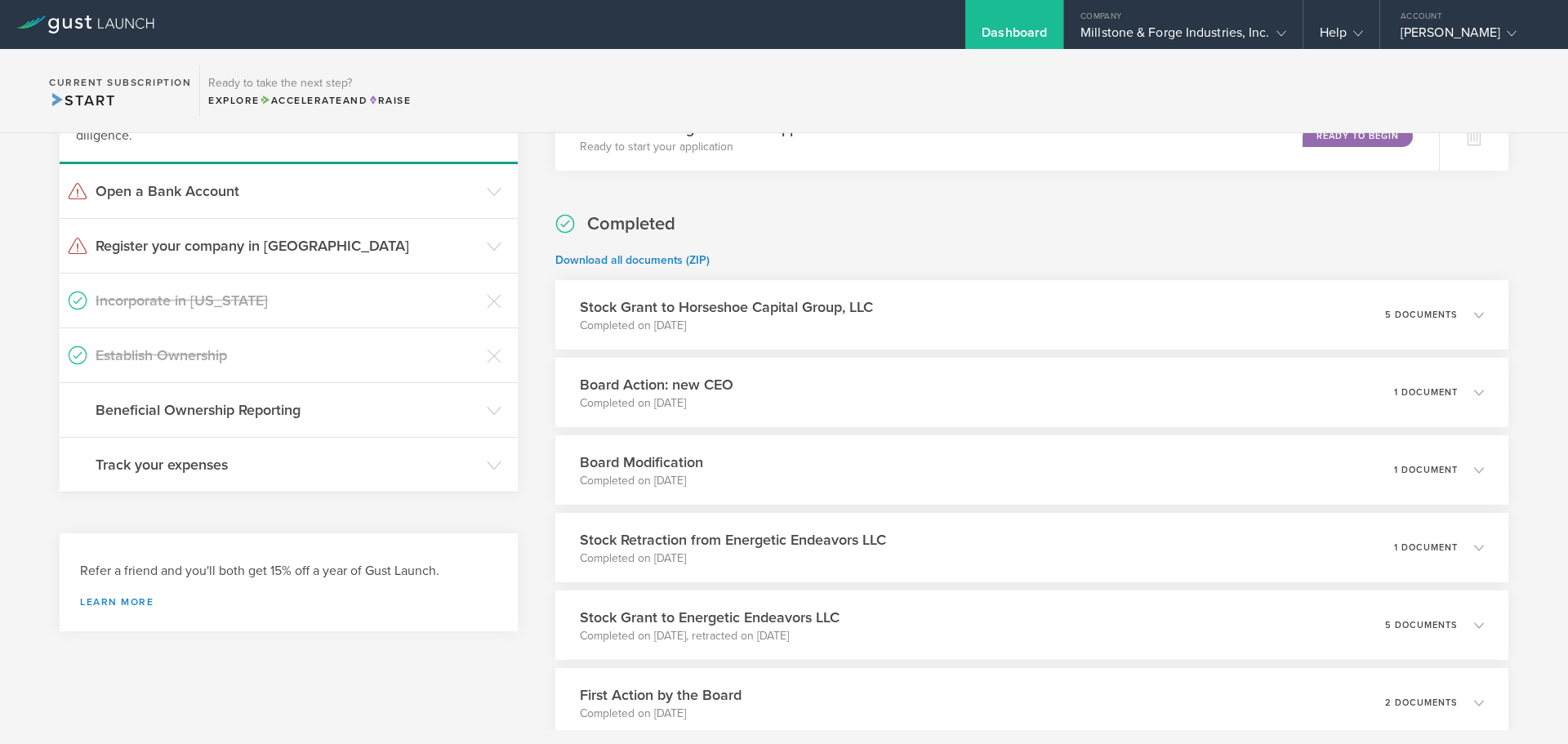
click at [349, 368] on header "Establish Ownership" at bounding box center [288, 355] width 458 height 54
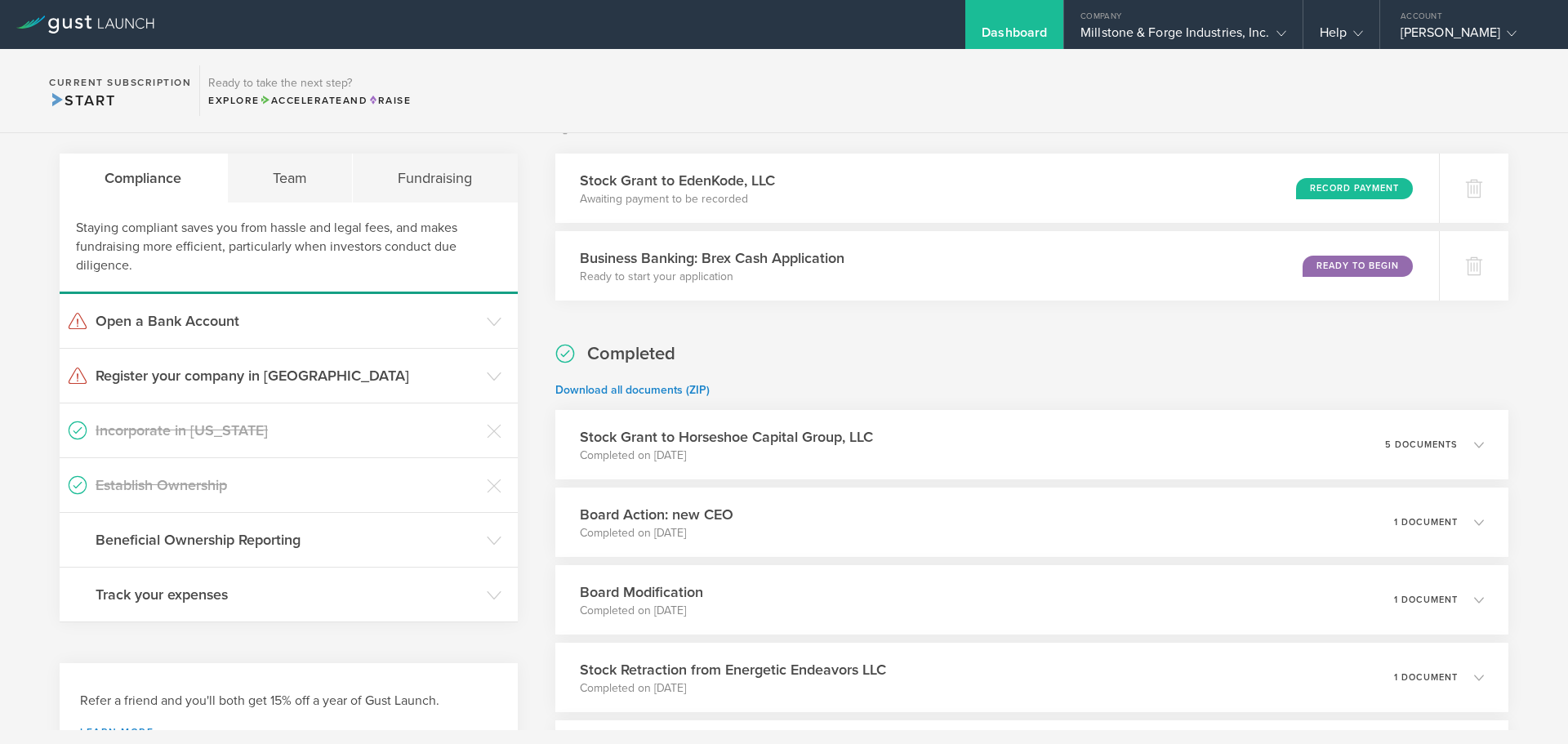
scroll to position [0, 0]
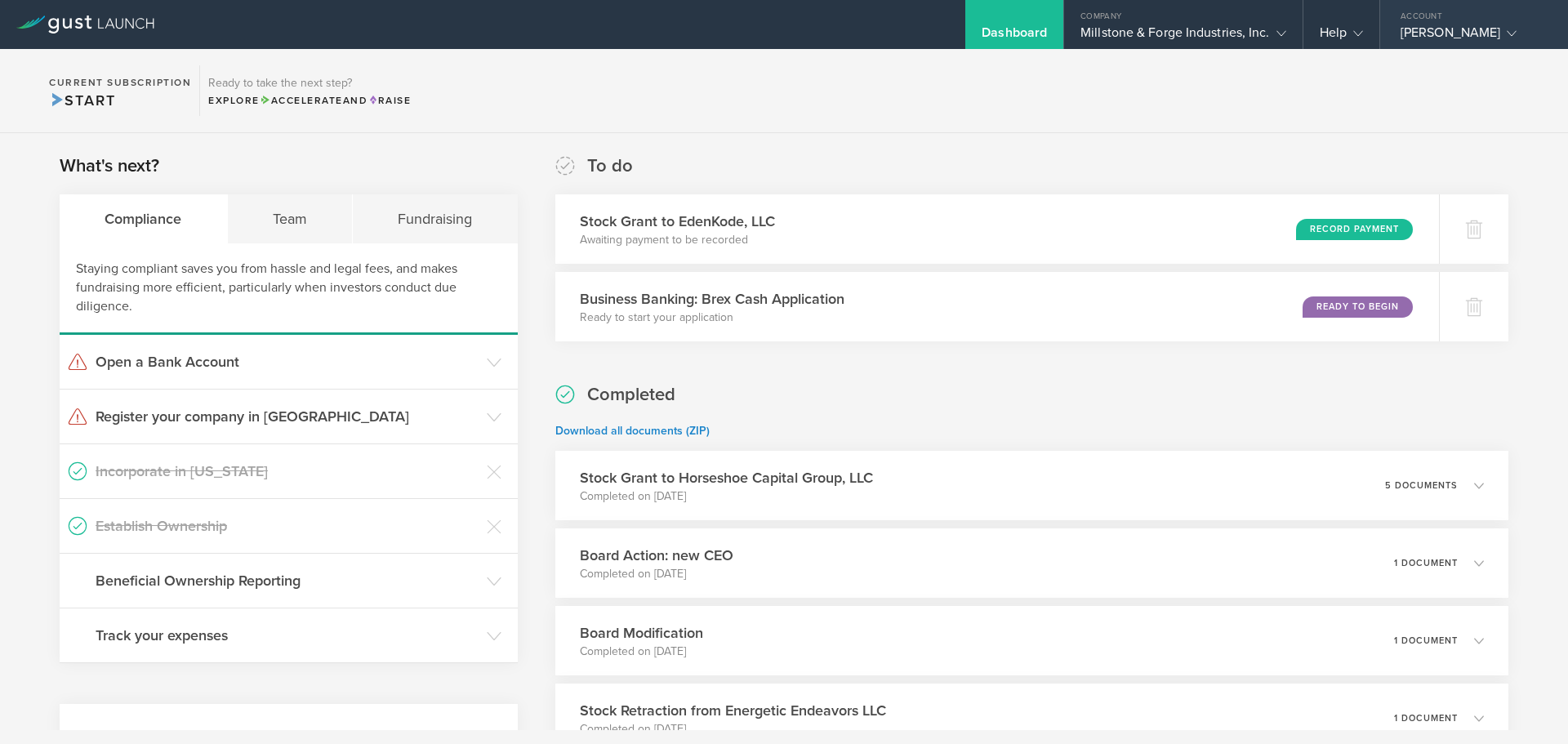
click at [1506, 33] on icon at bounding box center [1511, 33] width 10 height 10
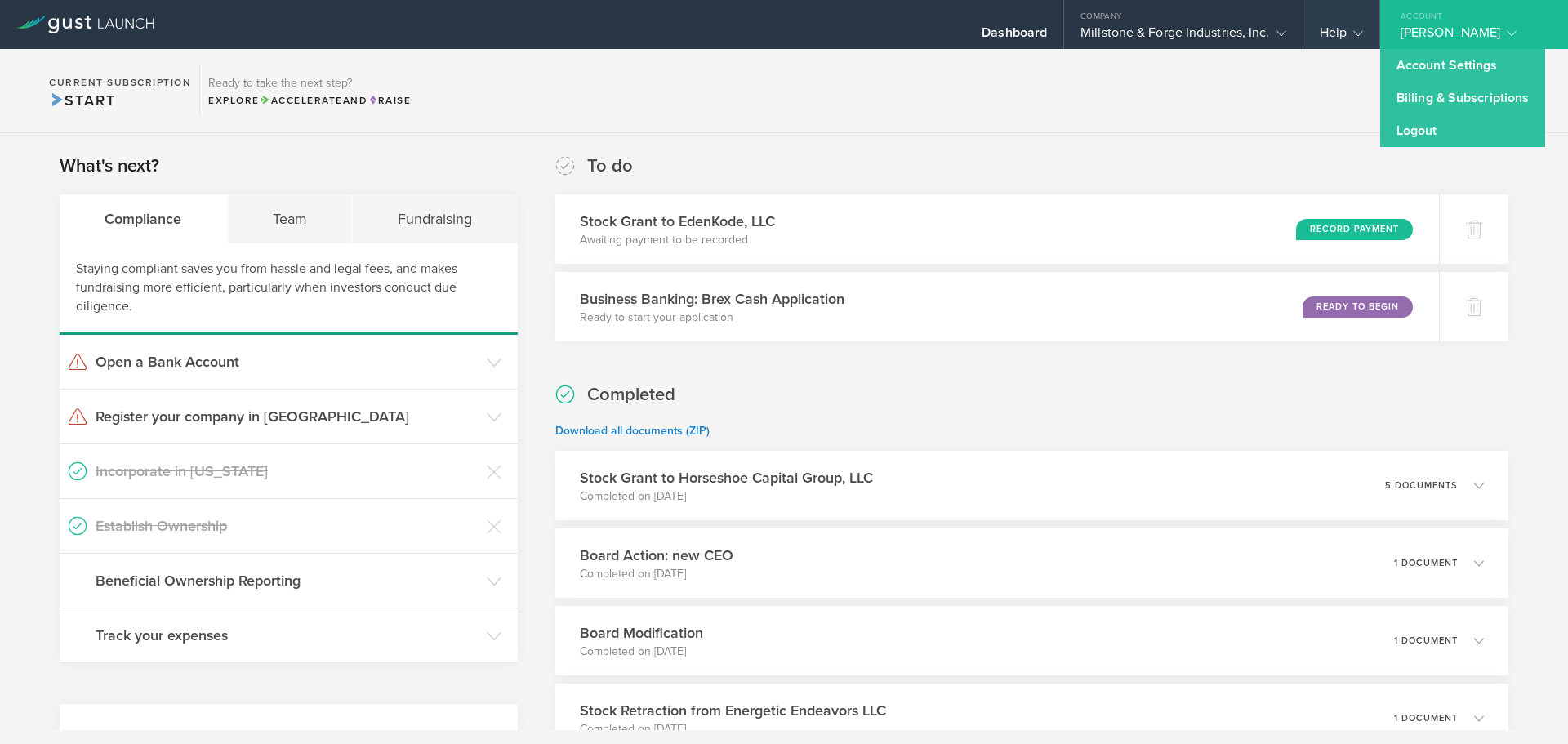
click at [1357, 36] on icon at bounding box center [1358, 33] width 10 height 10
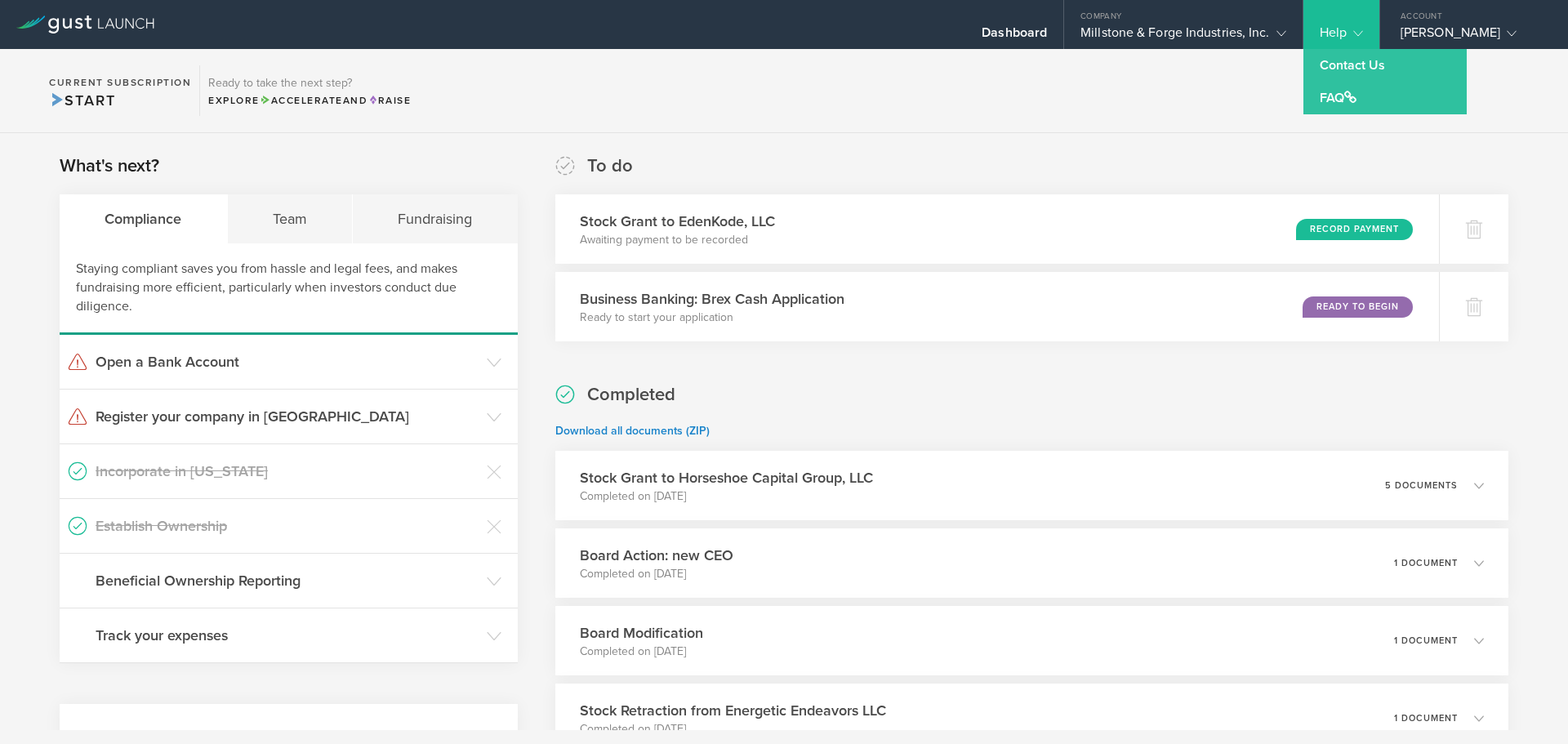
click at [1142, 93] on section "Current Subscription Start Ready to take the next step? Explore Accelerate and …" at bounding box center [784, 91] width 1568 height 84
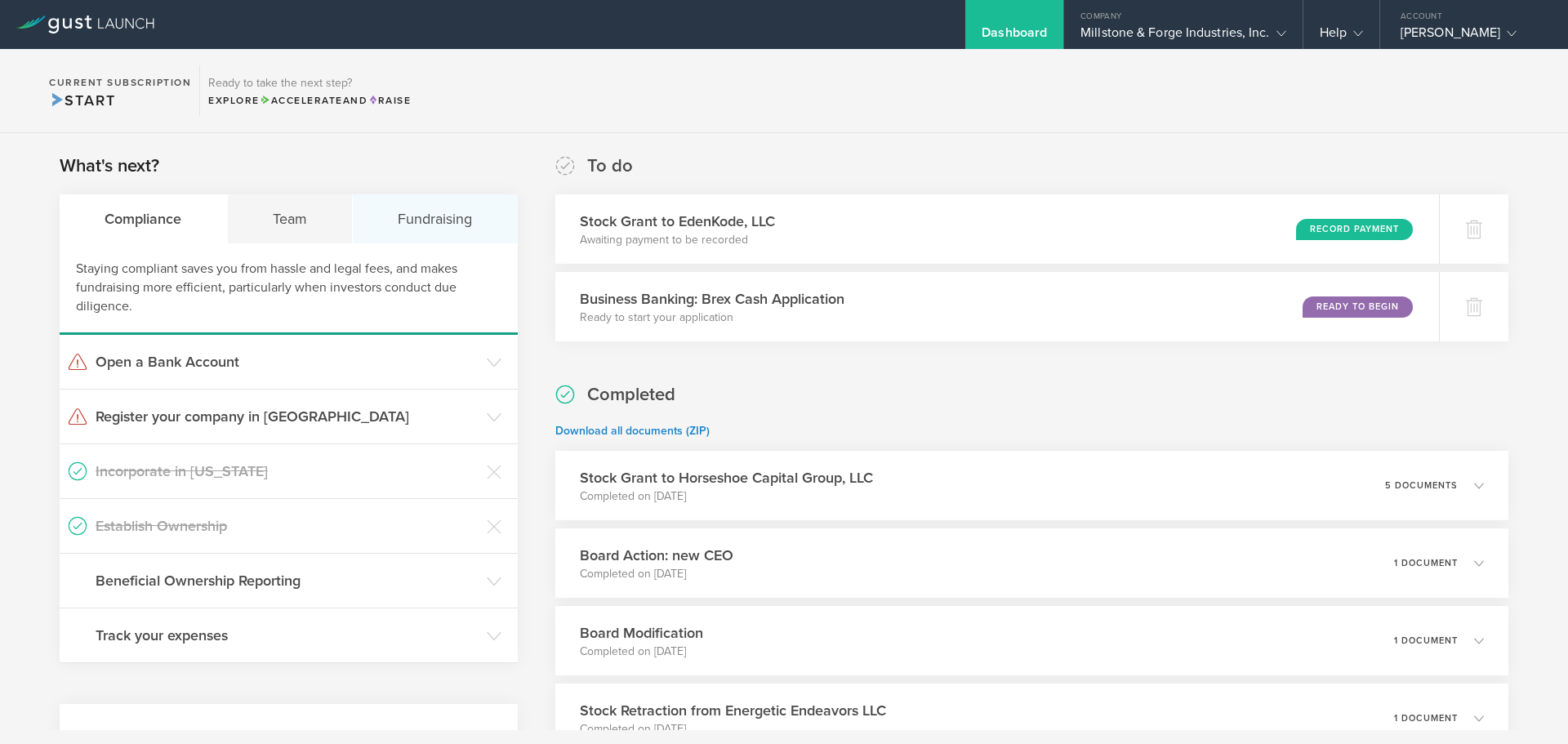
click at [436, 218] on div "Fundraising" at bounding box center [436, 219] width 165 height 49
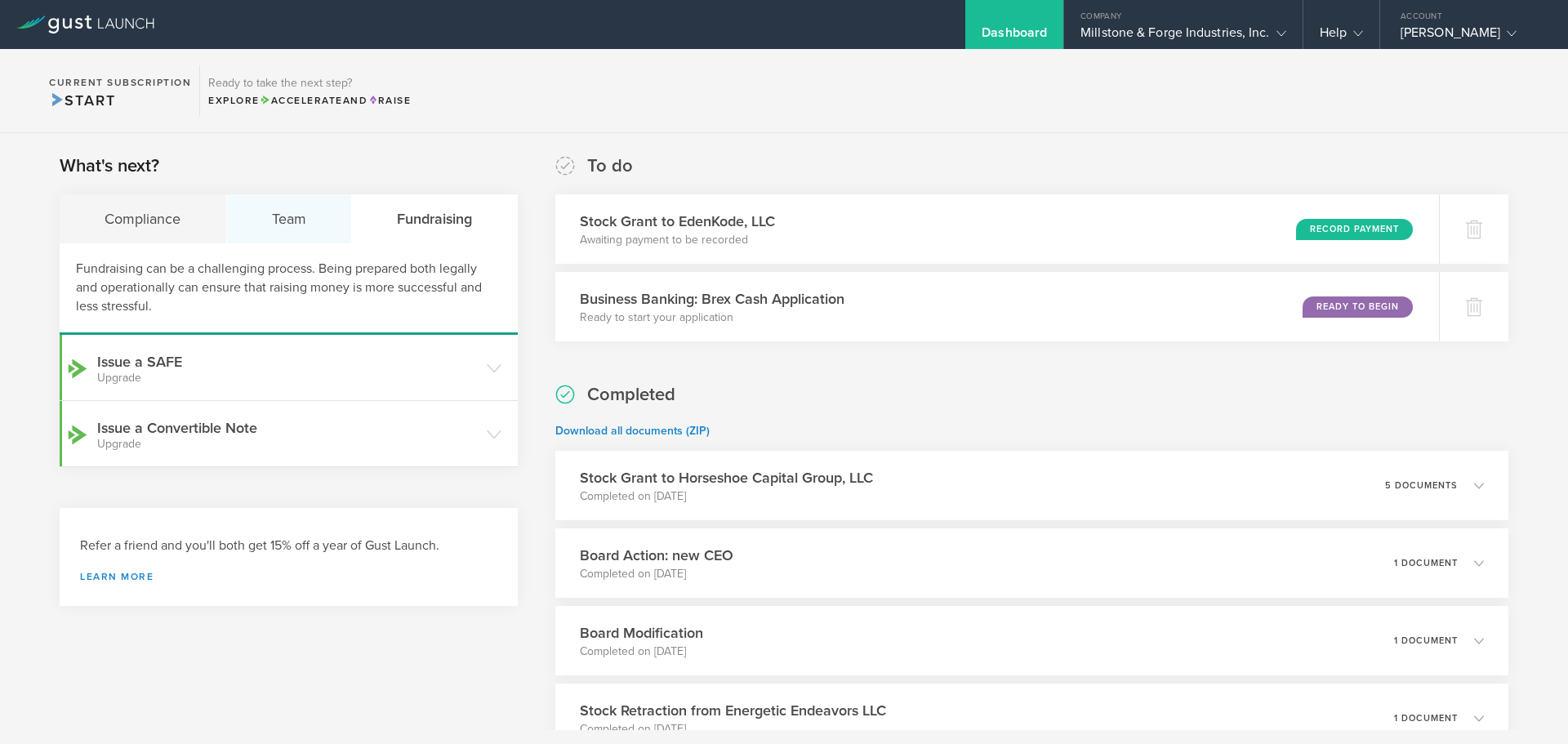
click at [280, 220] on div "Team" at bounding box center [290, 219] width 126 height 49
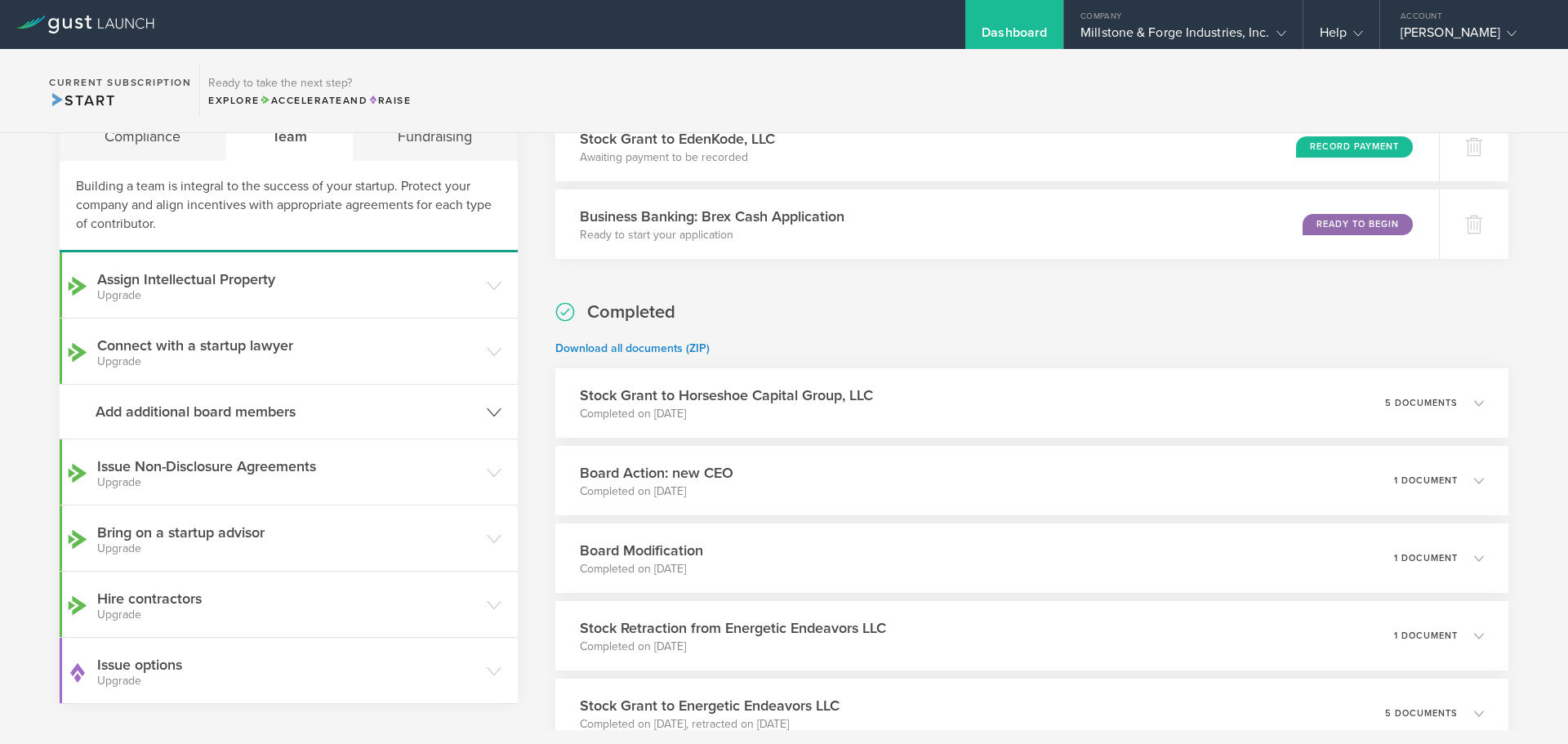
scroll to position [69, 0]
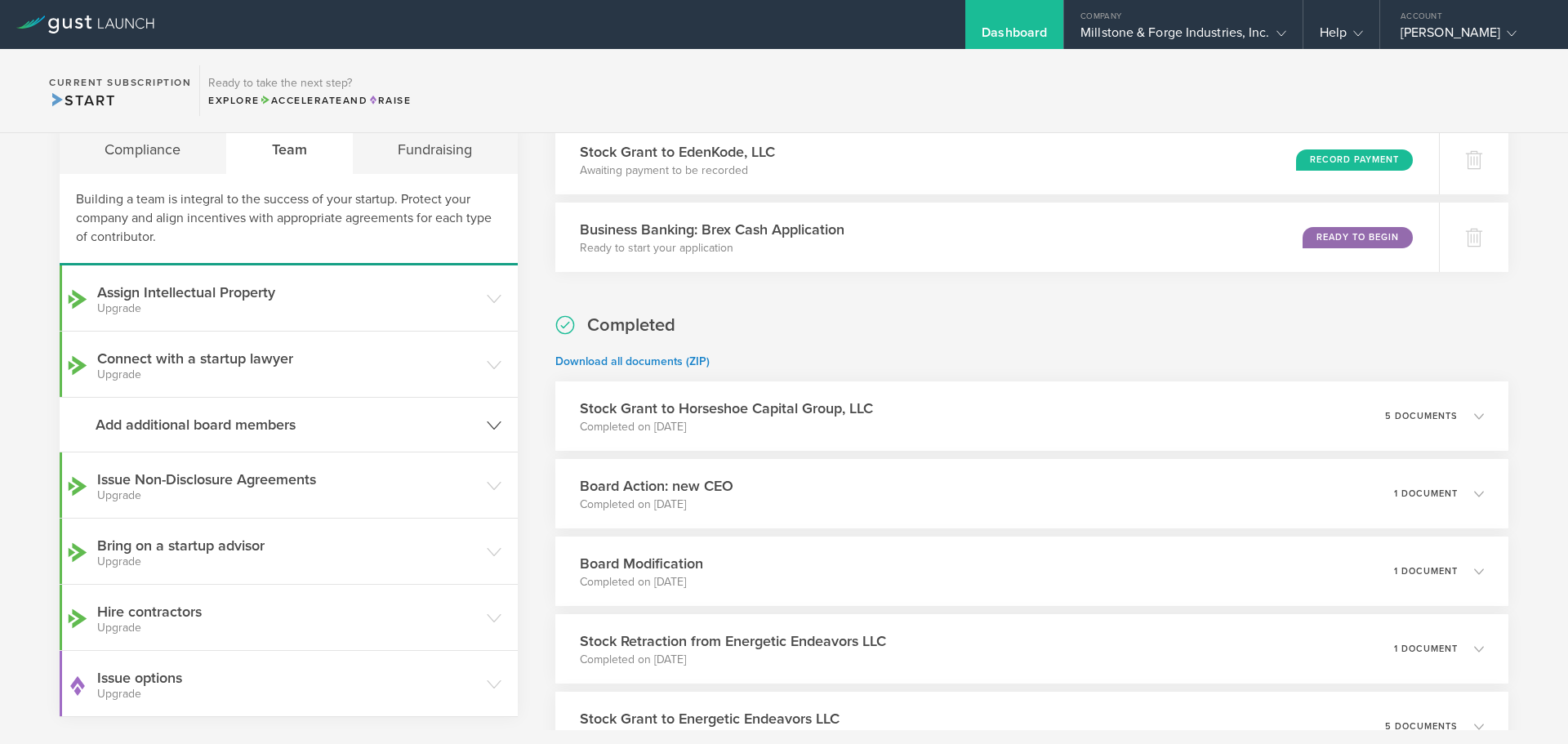
click at [357, 431] on h3 "Add additional board members" at bounding box center [286, 424] width 383 height 21
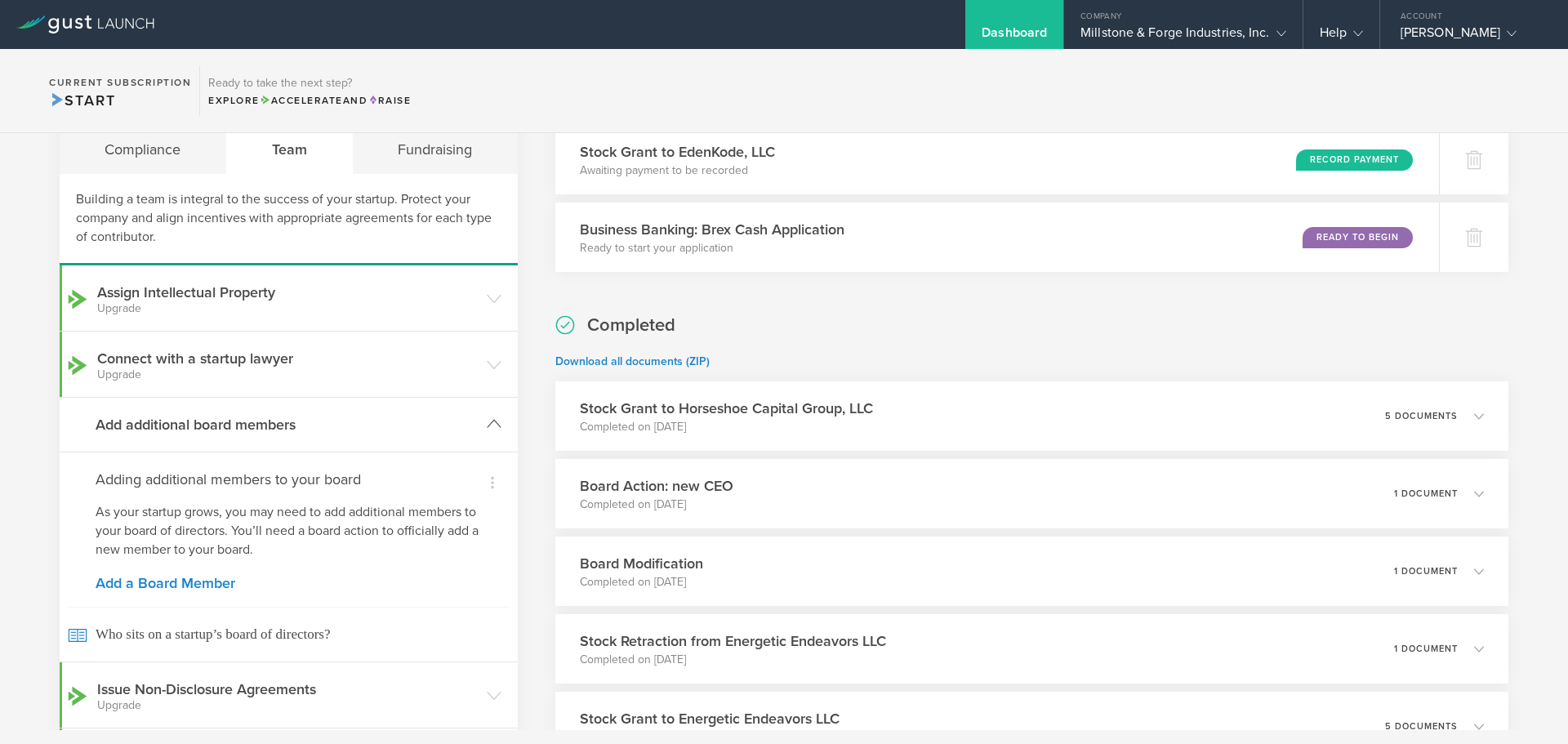
click at [489, 423] on icon at bounding box center [494, 424] width 15 height 15
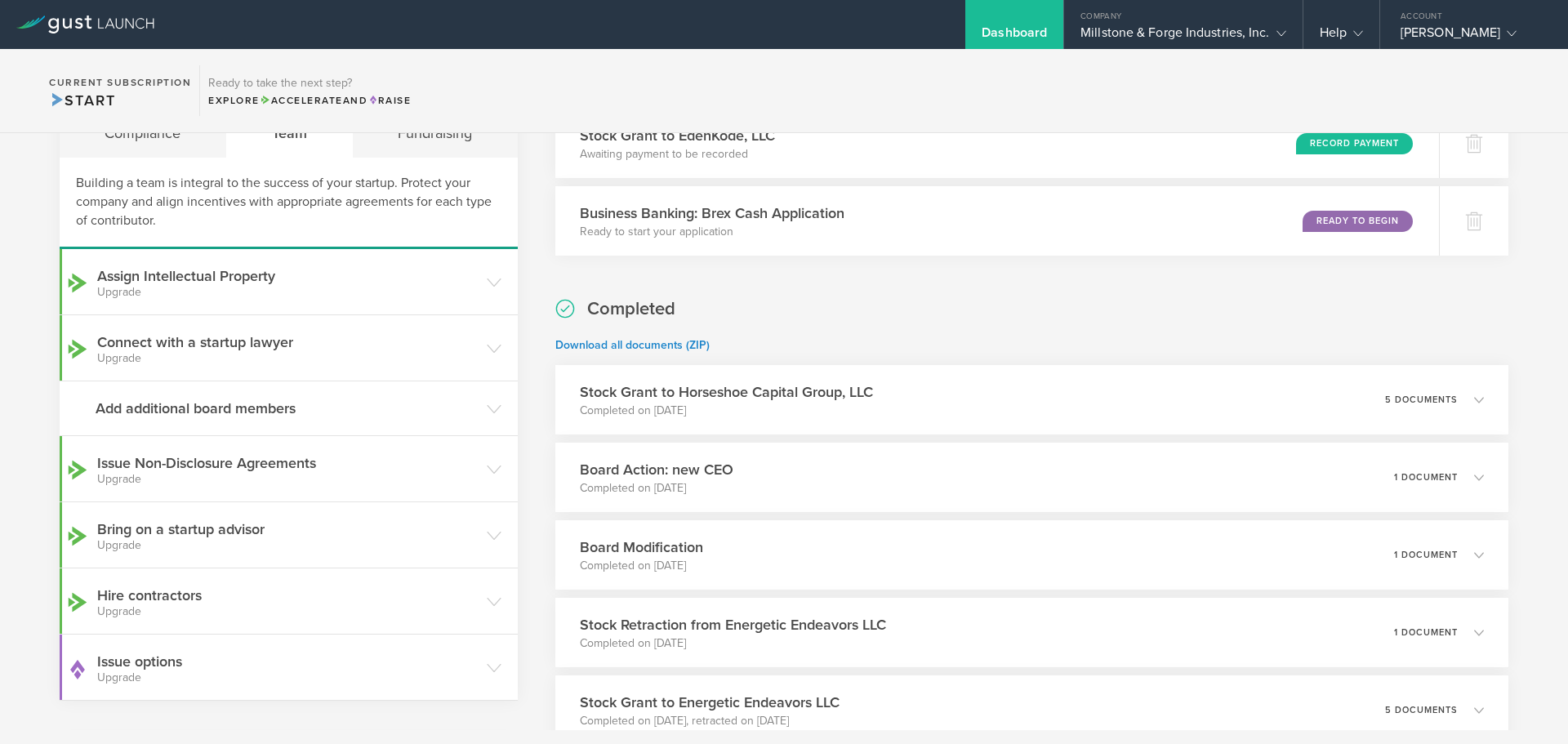
scroll to position [0, 0]
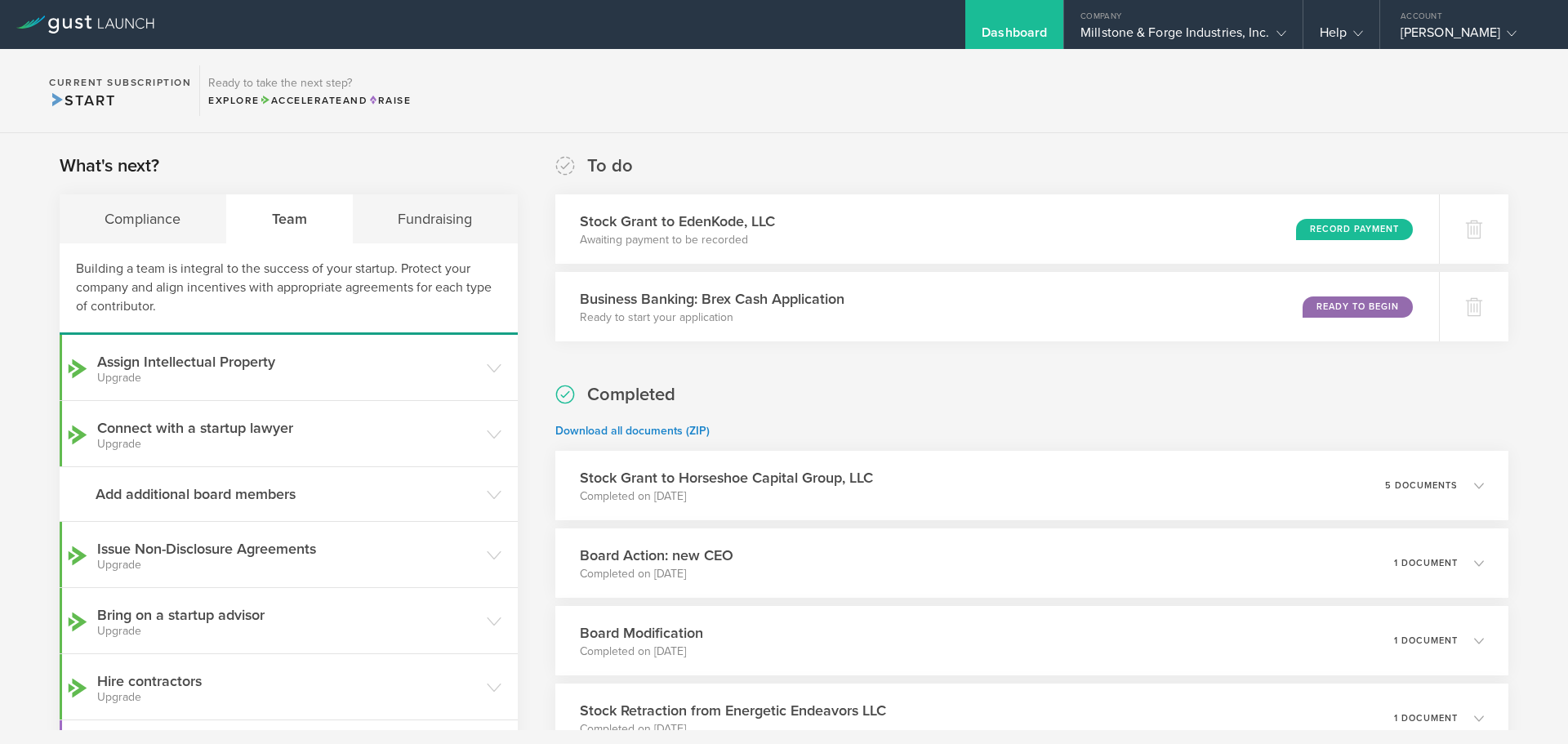
click at [48, 22] on icon at bounding box center [85, 25] width 138 height 18
click at [46, 22] on icon at bounding box center [85, 25] width 138 height 18
click at [1353, 33] on icon at bounding box center [1358, 33] width 10 height 10
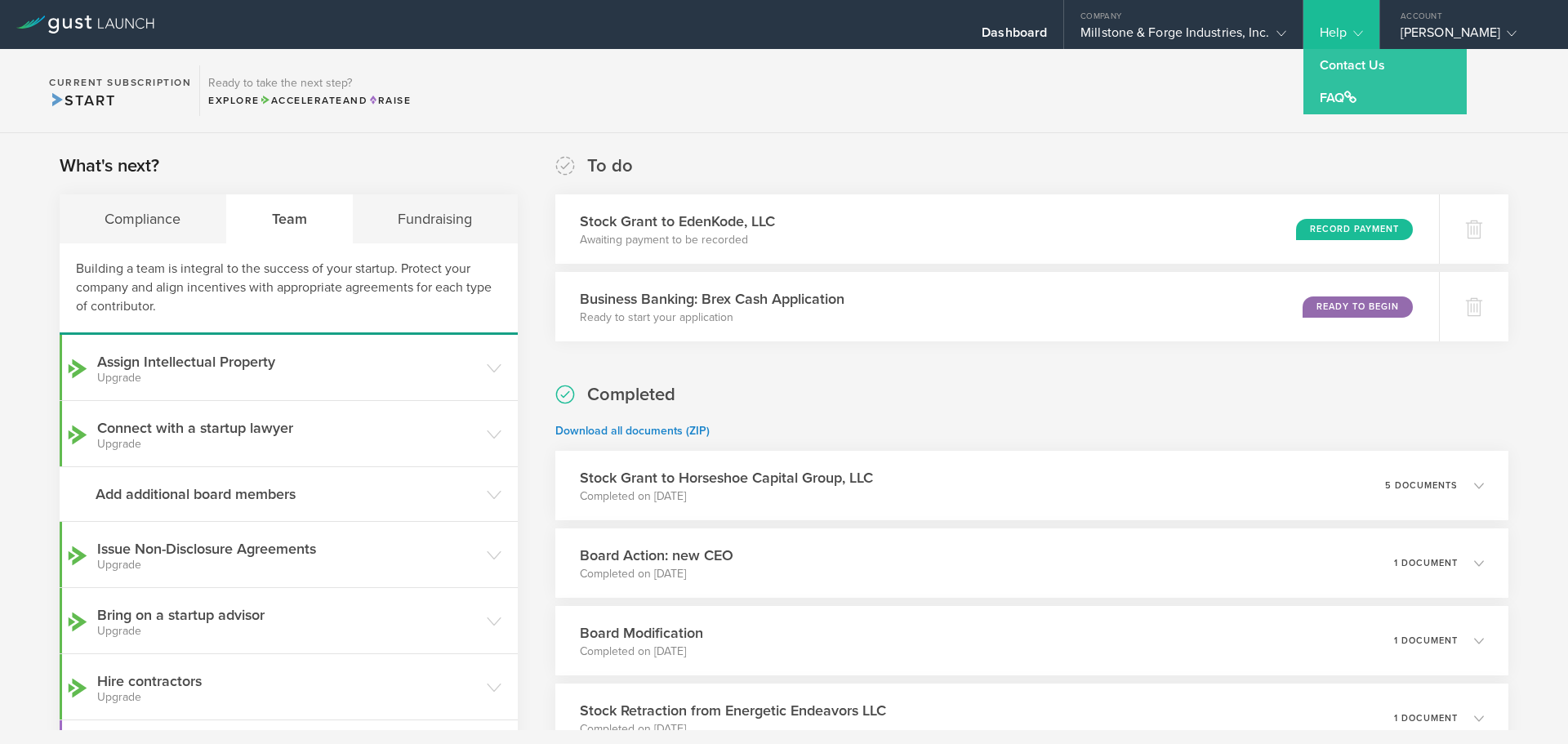
click at [1157, 106] on section "Current Subscription Start Ready to take the next step? Explore Accelerate and …" at bounding box center [784, 91] width 1568 height 84
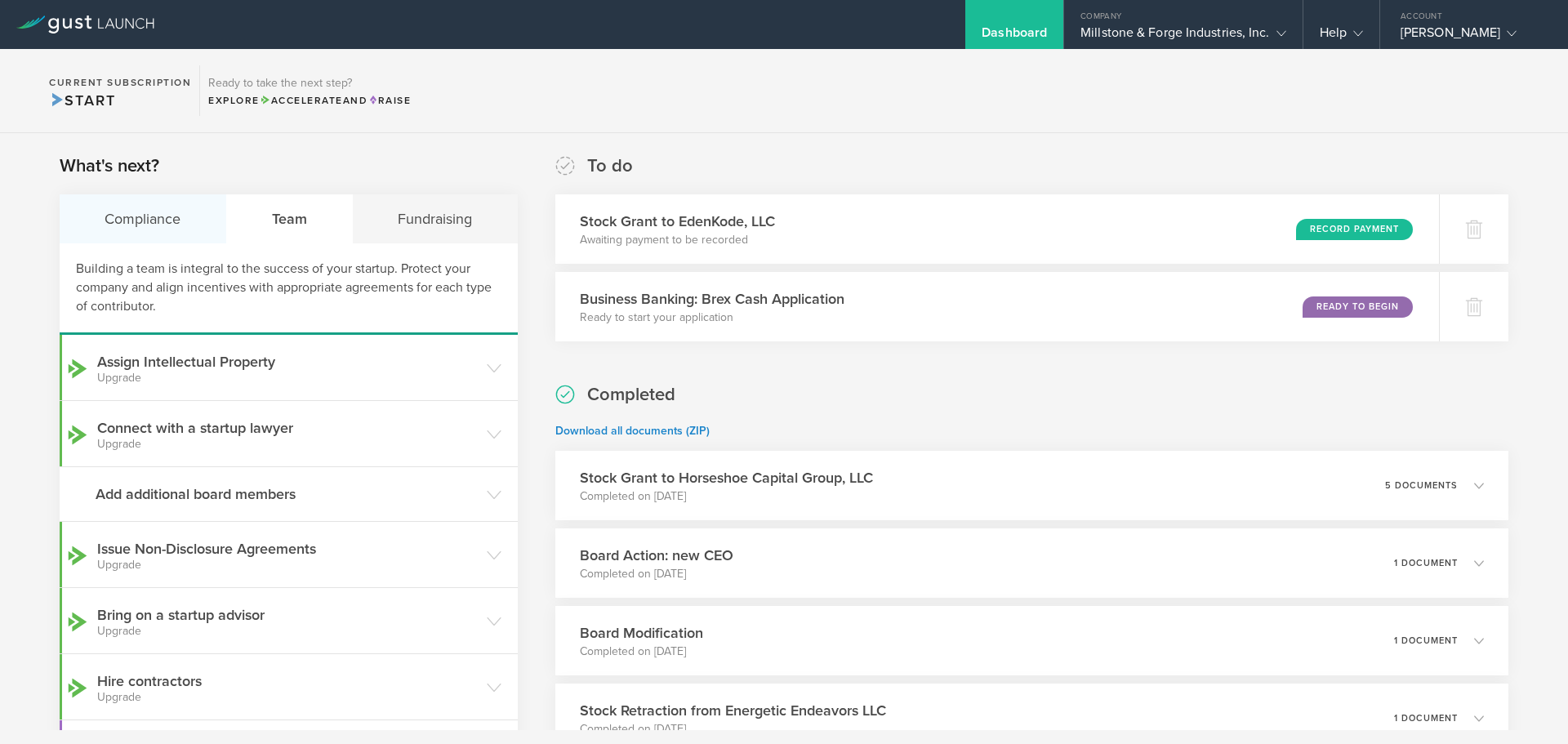
click at [134, 220] on div "Compliance" at bounding box center [143, 219] width 168 height 49
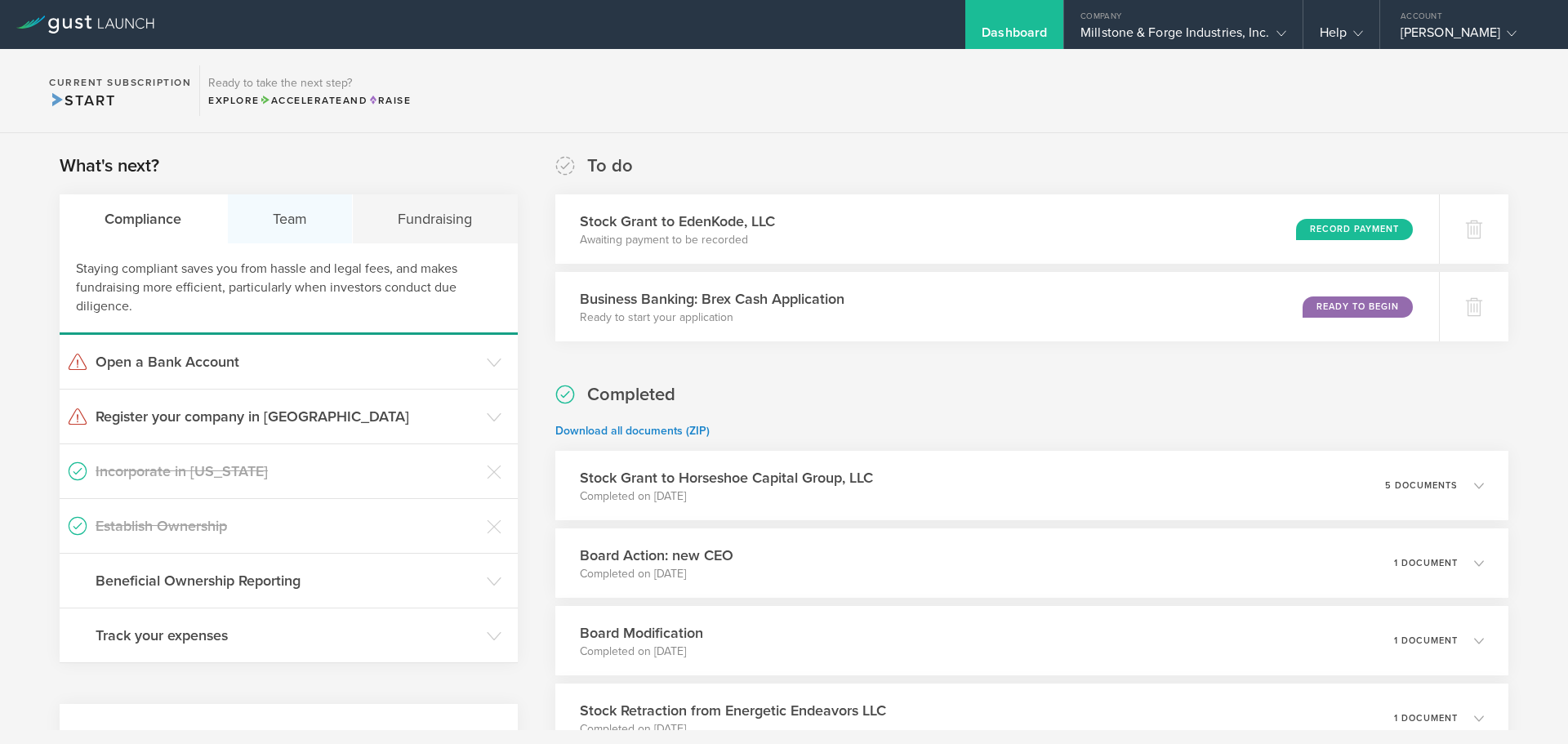
click at [287, 216] on div "Team" at bounding box center [290, 219] width 126 height 49
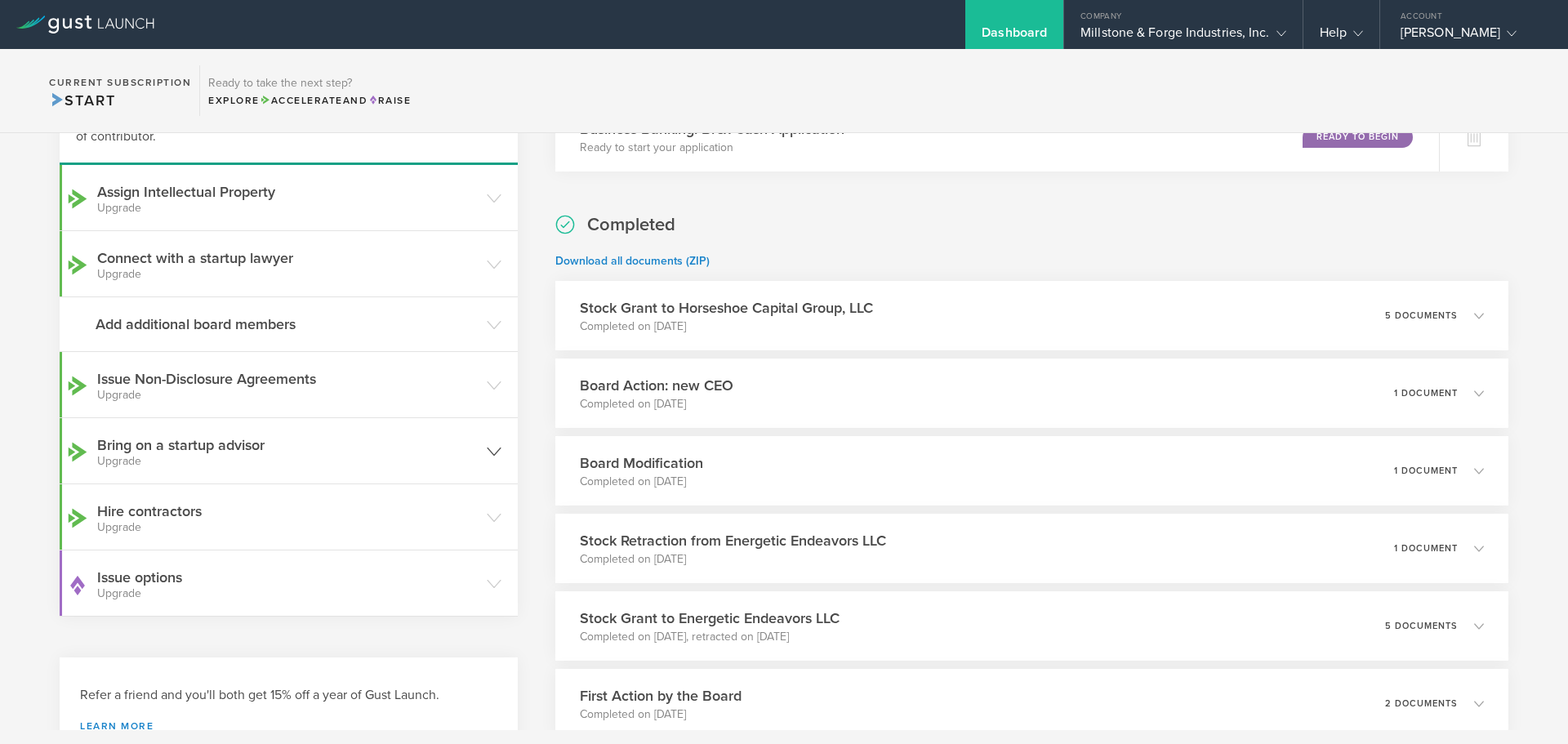
scroll to position [225, 0]
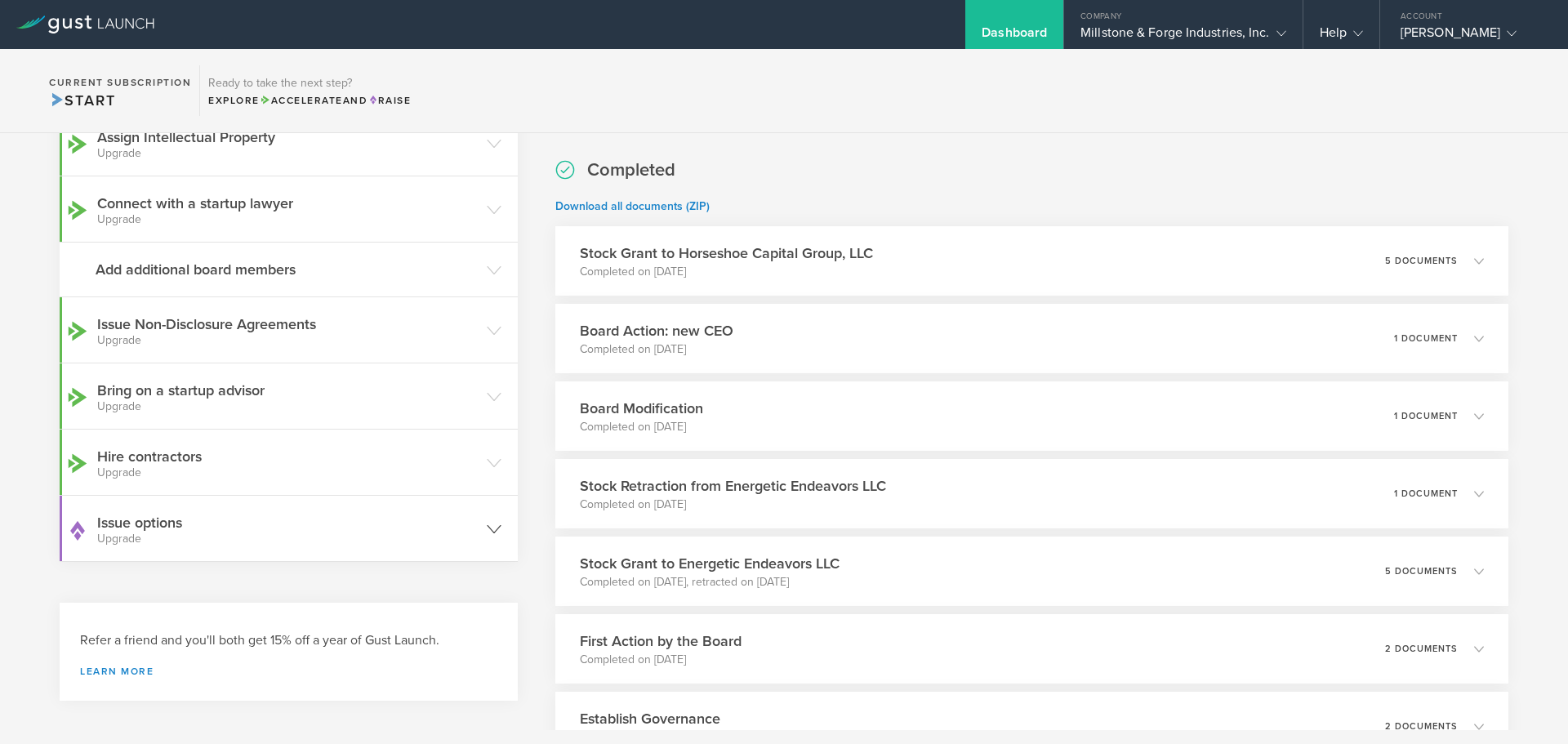
click at [488, 532] on polyline at bounding box center [494, 529] width 13 height 8
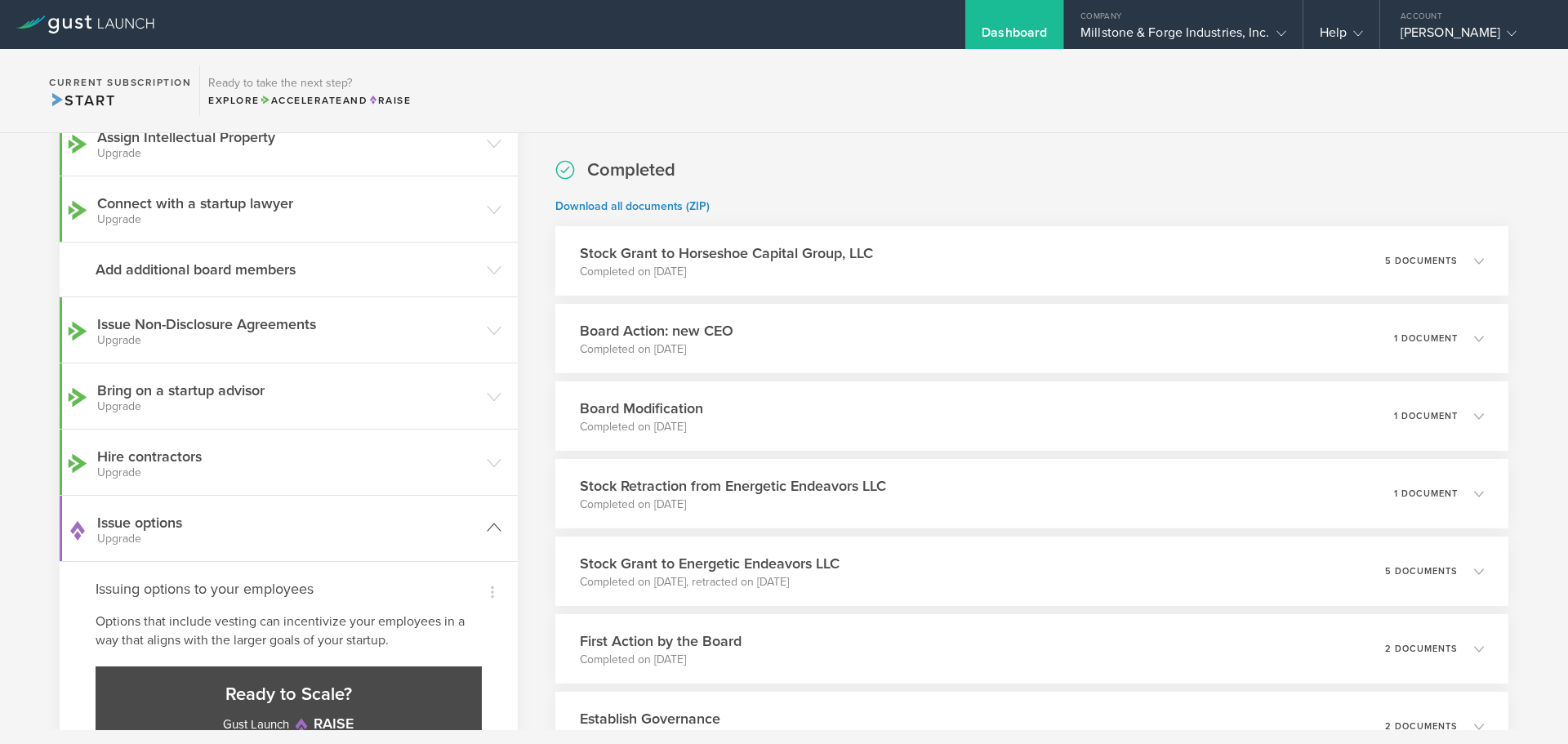
click at [487, 532] on icon at bounding box center [494, 528] width 15 height 15
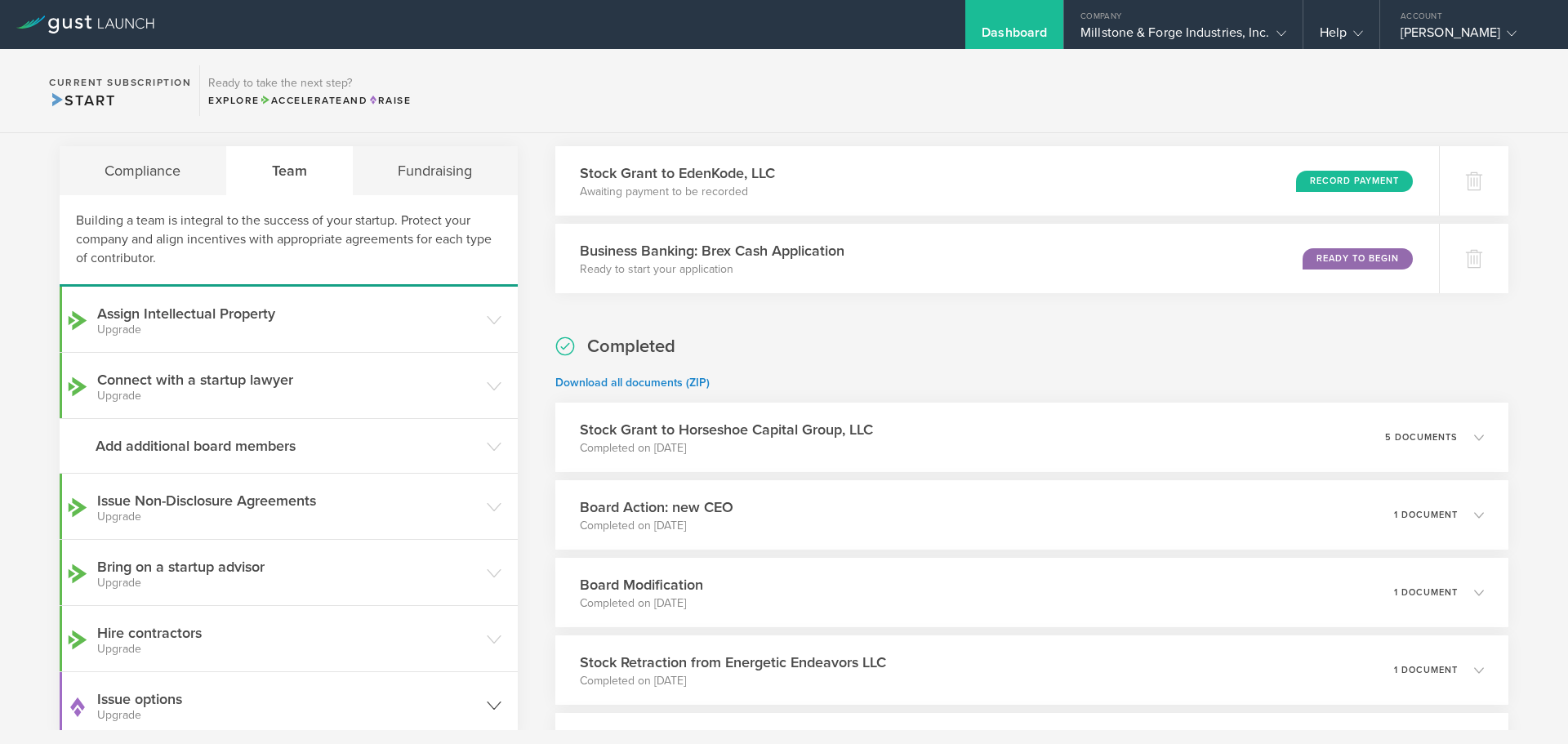
scroll to position [0, 0]
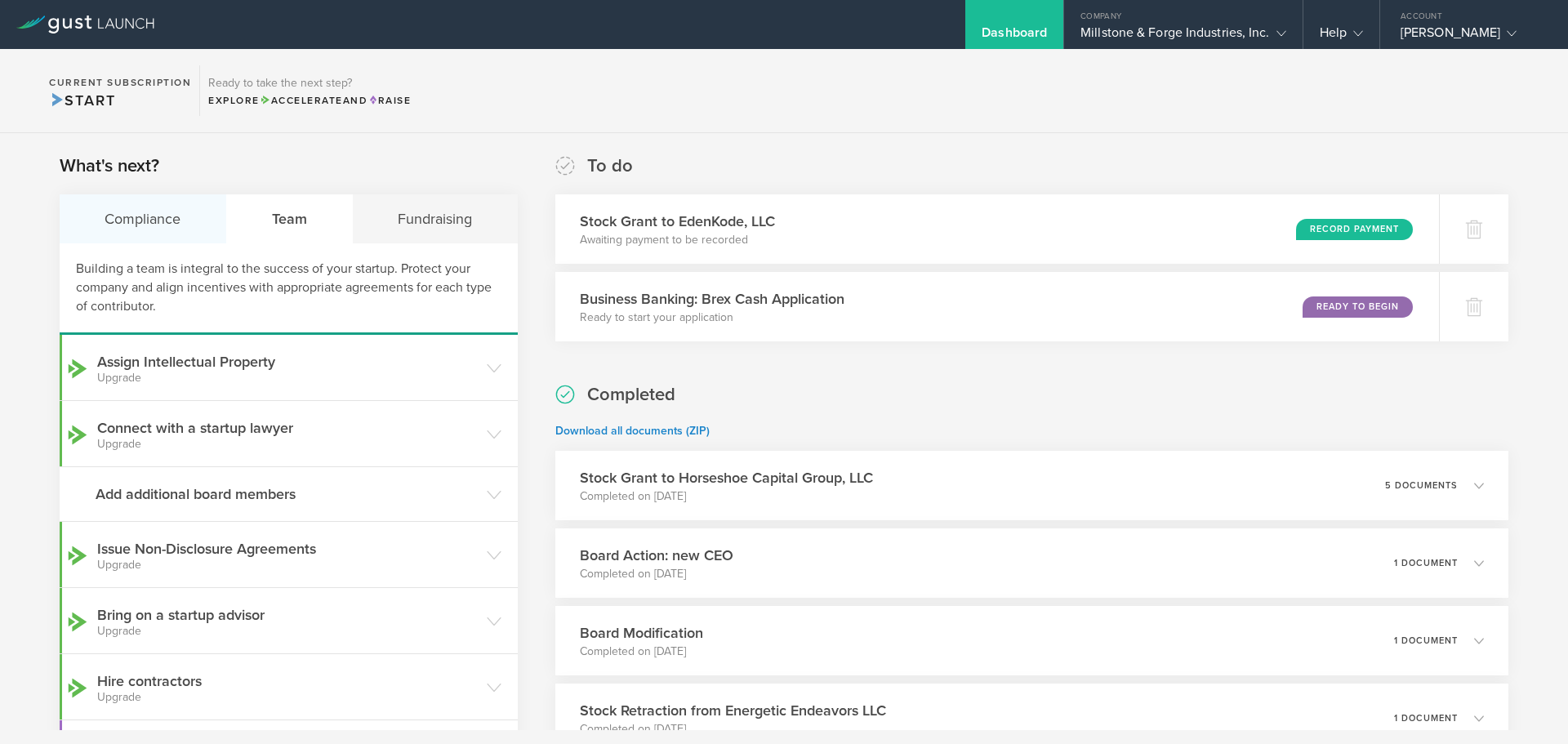
click at [138, 220] on div "Compliance" at bounding box center [143, 219] width 168 height 49
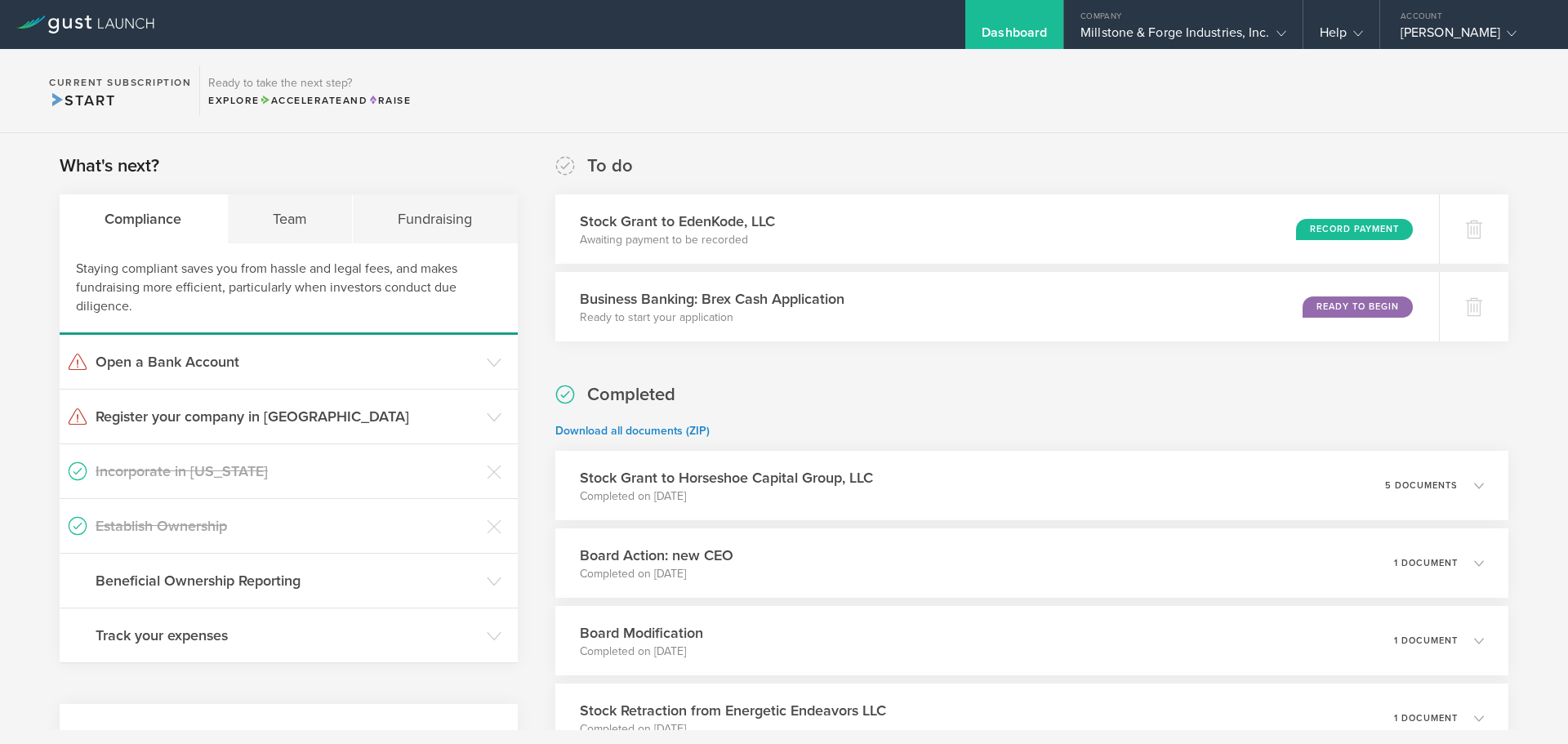
click at [204, 524] on h3 "Establish Ownership" at bounding box center [286, 525] width 383 height 21
click at [287, 525] on h3 "Establish Ownership" at bounding box center [286, 525] width 383 height 21
click at [372, 582] on h3 "Beneficial Ownership Reporting" at bounding box center [286, 580] width 383 height 21
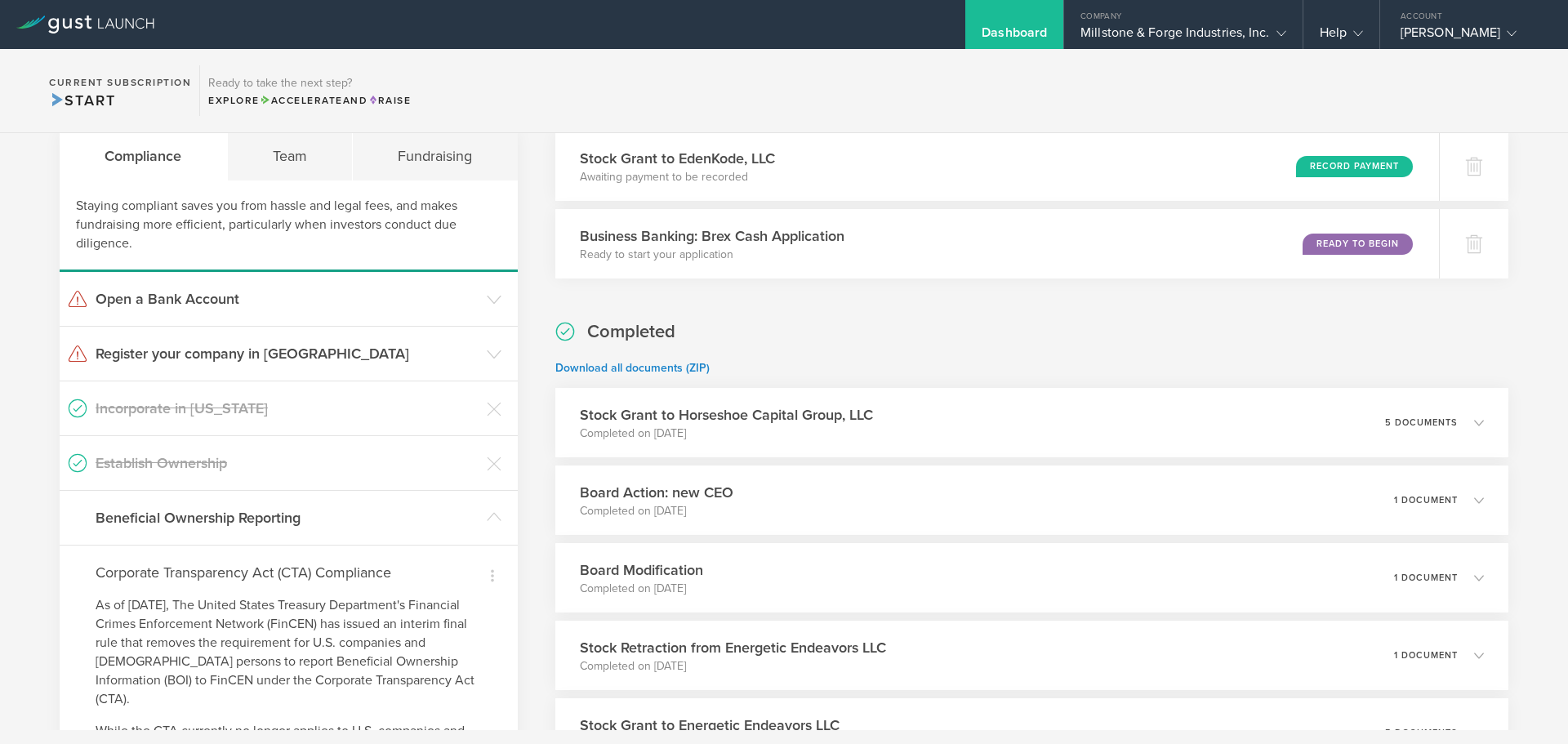
scroll to position [62, 0]
click at [487, 519] on icon at bounding box center [494, 519] width 15 height 15
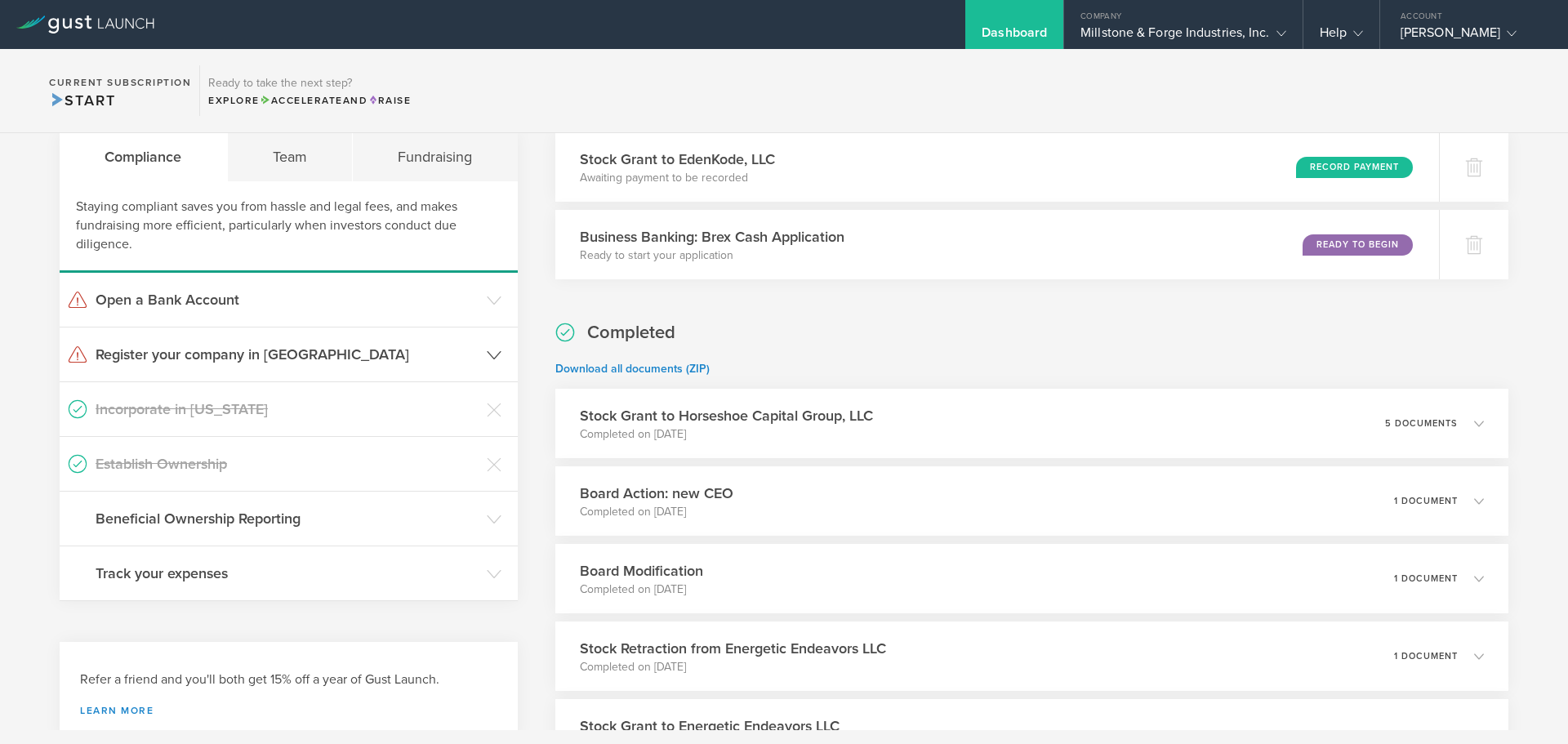
click at [424, 362] on h3 "Register your company in [GEOGRAPHIC_DATA]" at bounding box center [286, 354] width 383 height 21
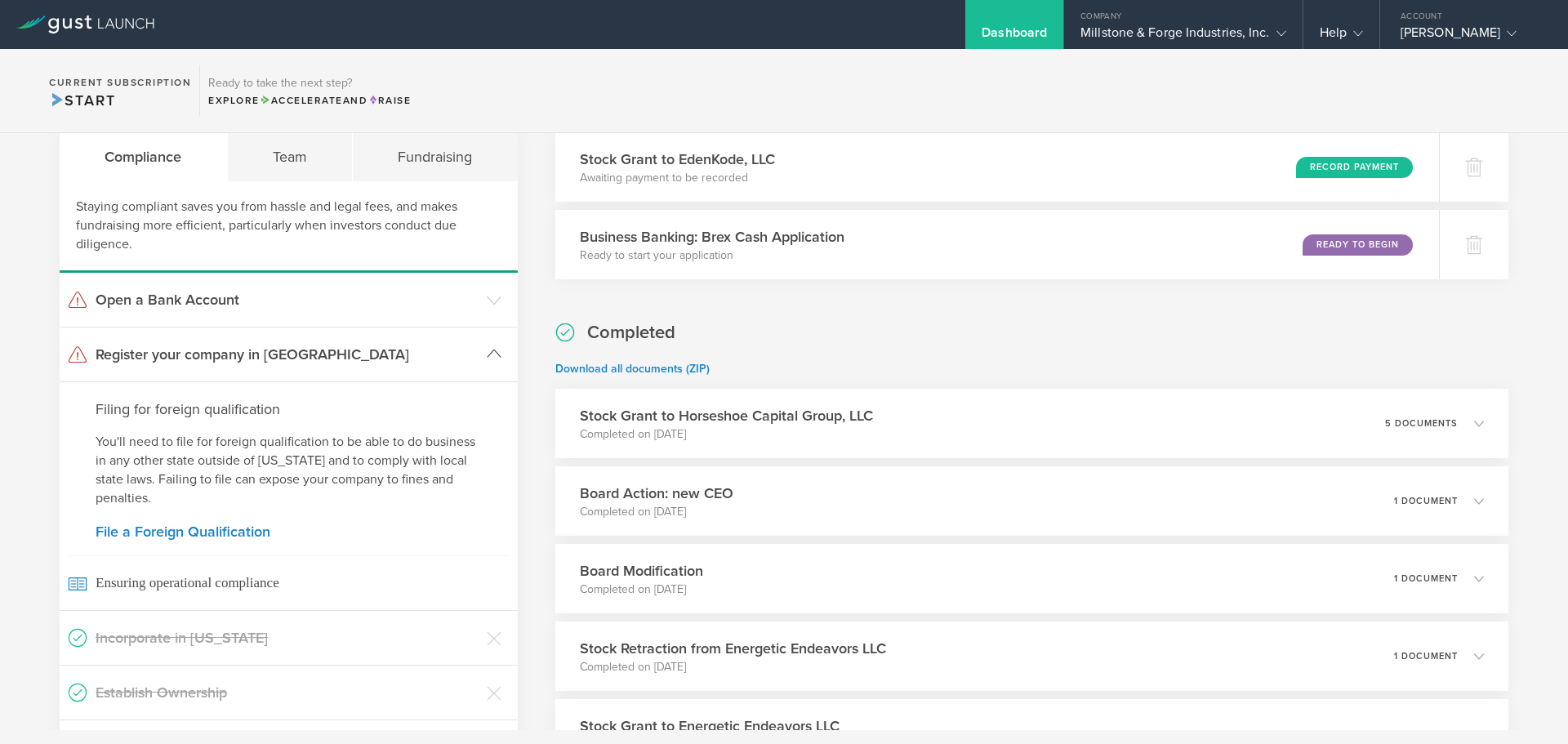
click at [424, 362] on h3 "Register your company in [GEOGRAPHIC_DATA]" at bounding box center [286, 354] width 383 height 21
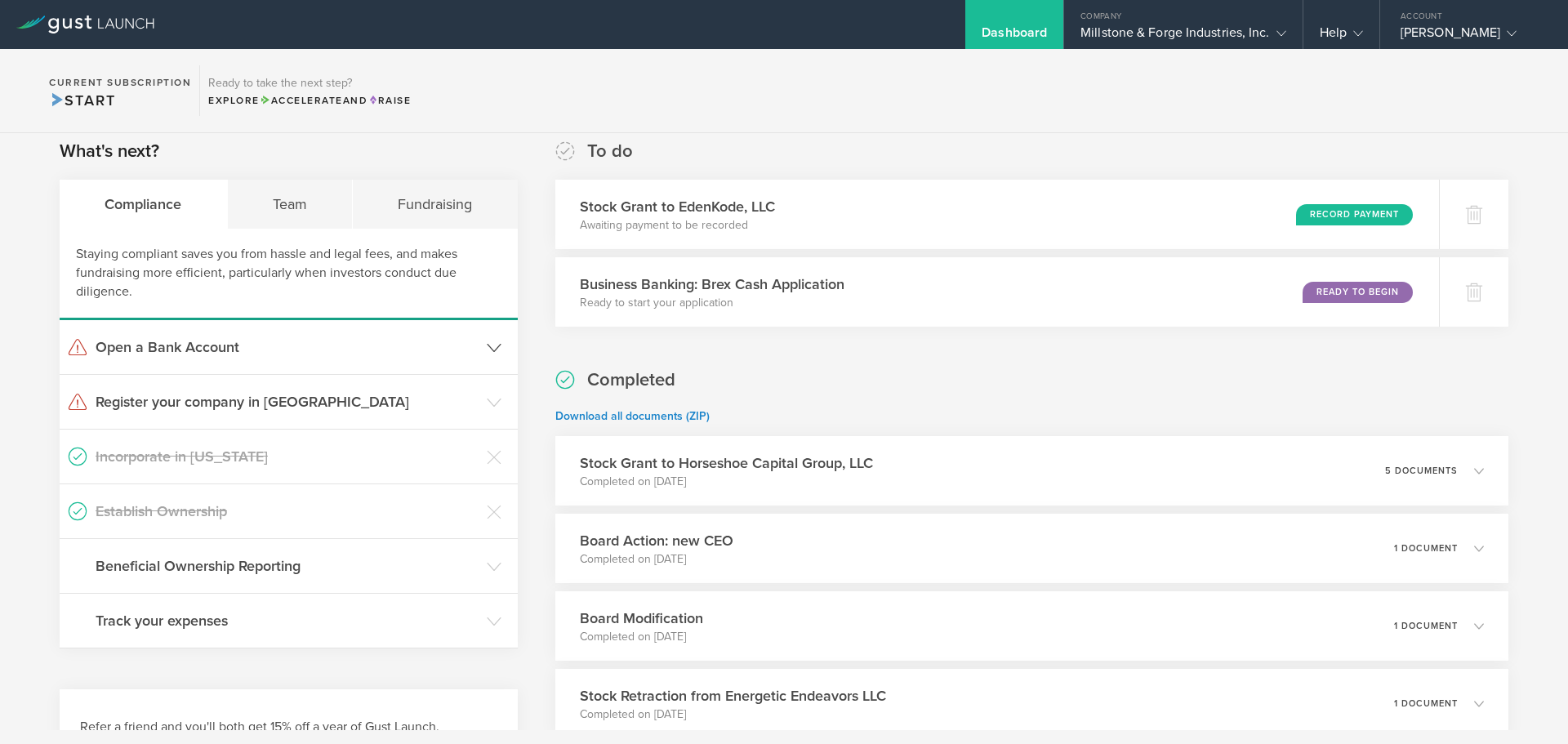
scroll to position [0, 0]
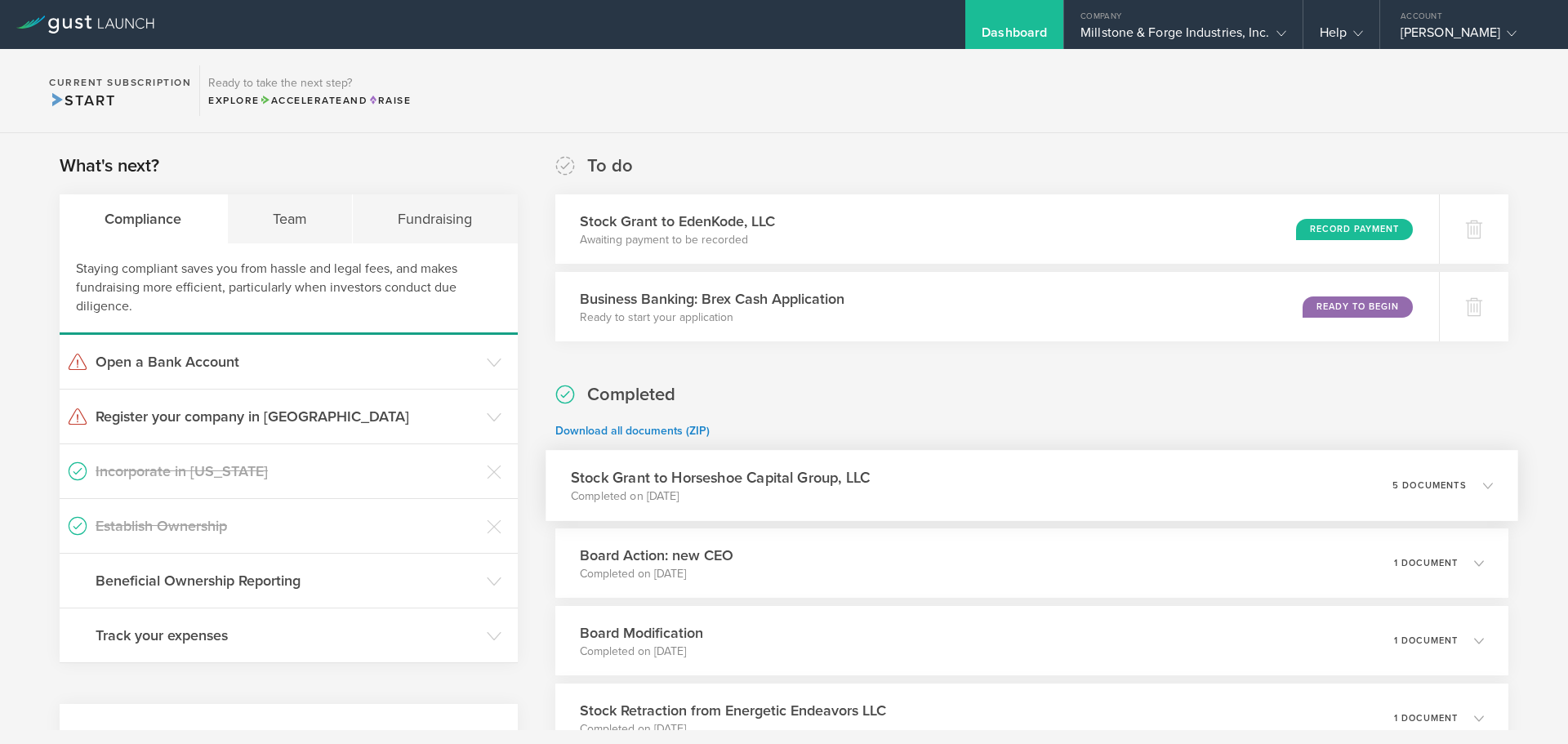
click at [1483, 484] on icon at bounding box center [1488, 485] width 10 height 10
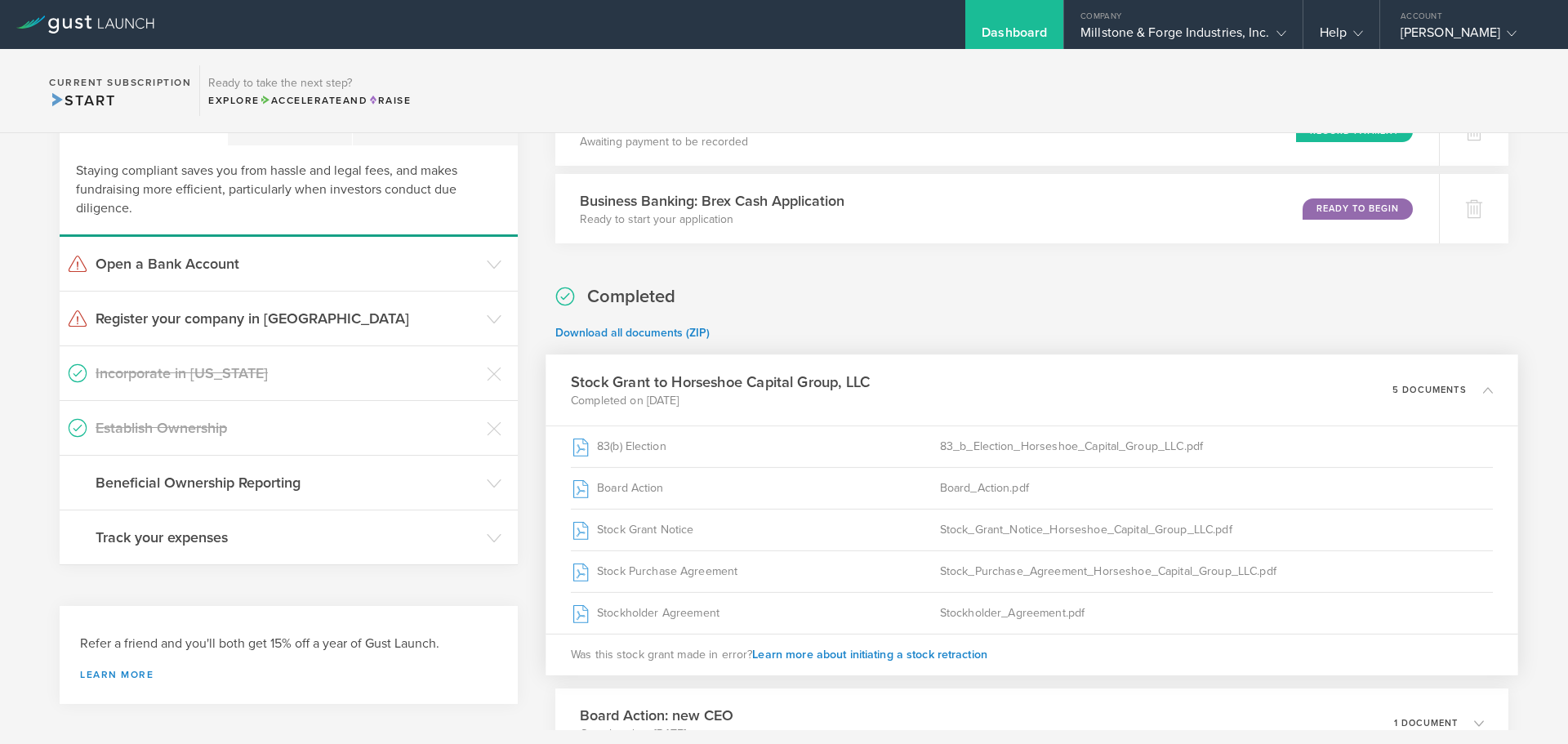
scroll to position [97, 0]
click at [1483, 395] on icon at bounding box center [1488, 391] width 10 height 10
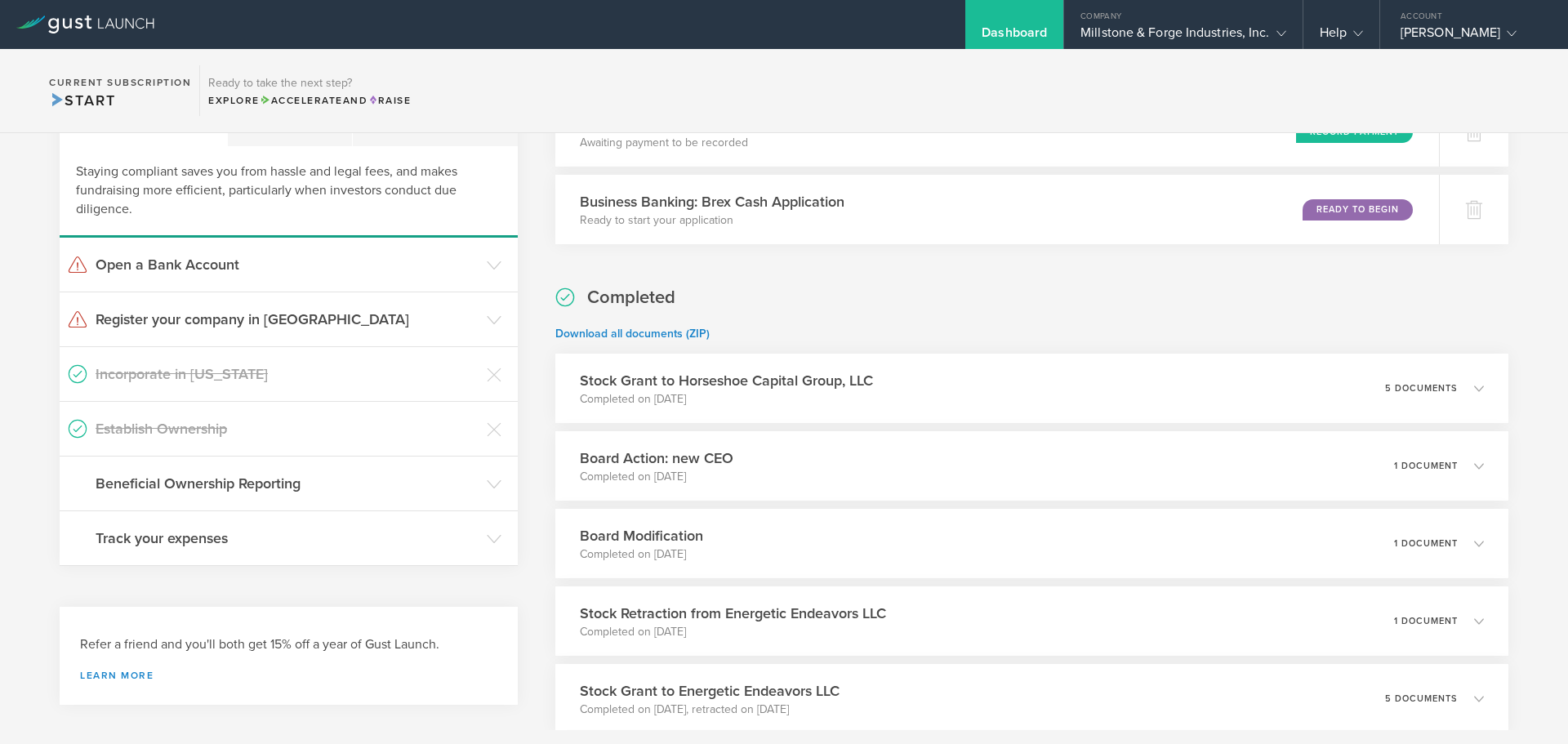
scroll to position [259, 0]
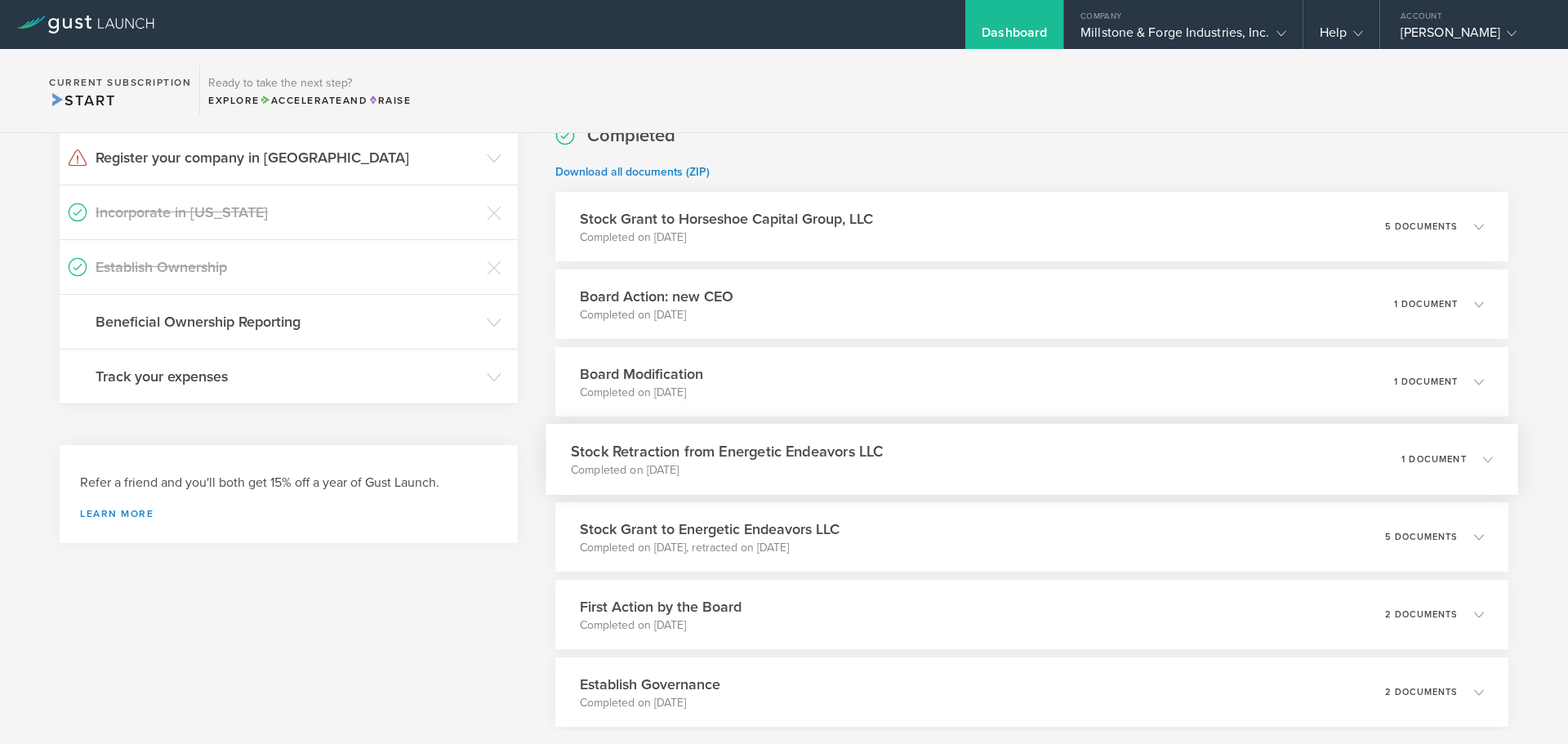
click at [1248, 473] on div "Stock Retraction from Energetic Endeavors LLC Completed on [DATE] 1 document" at bounding box center [1031, 459] width 972 height 71
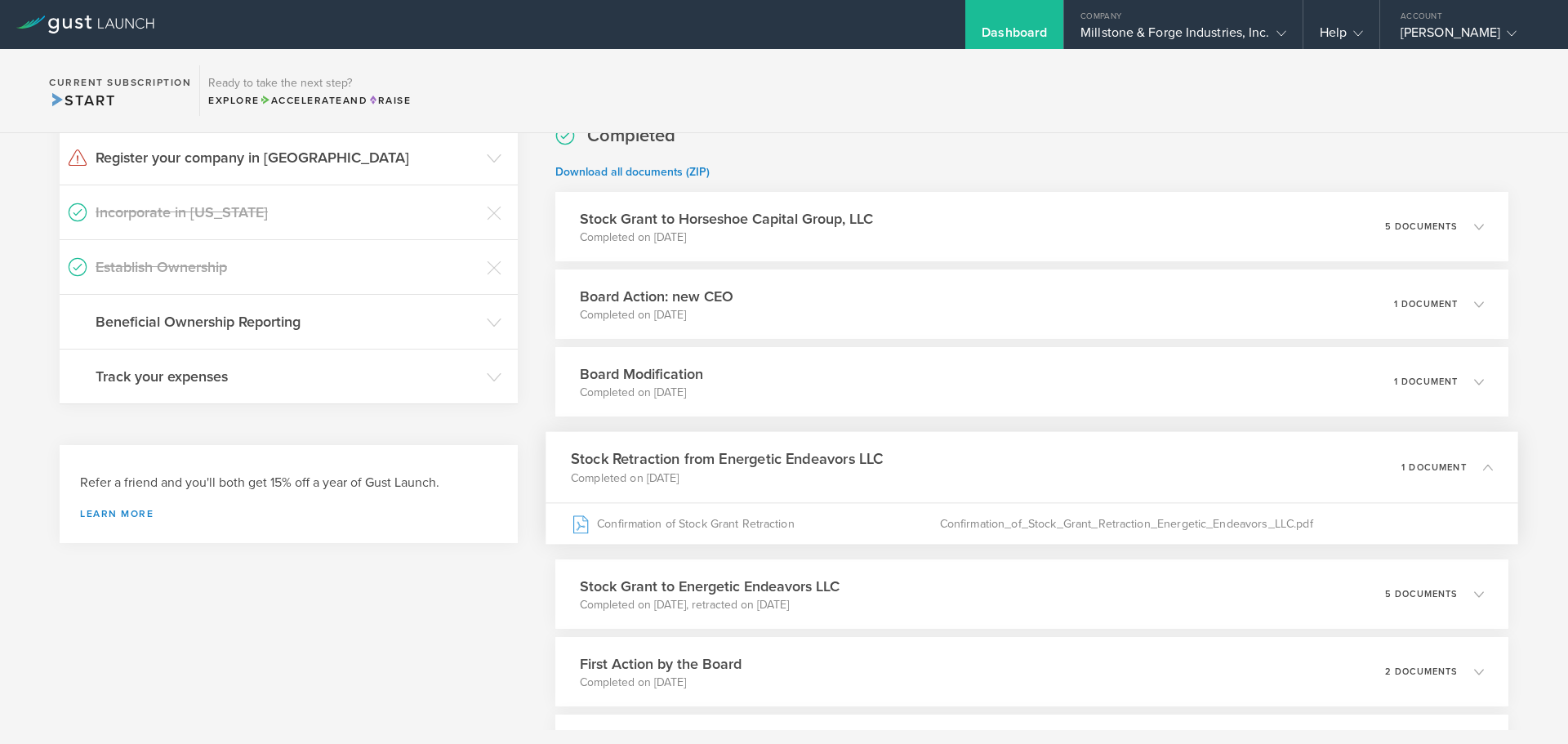
click at [1484, 467] on polyline at bounding box center [1488, 468] width 9 height 5
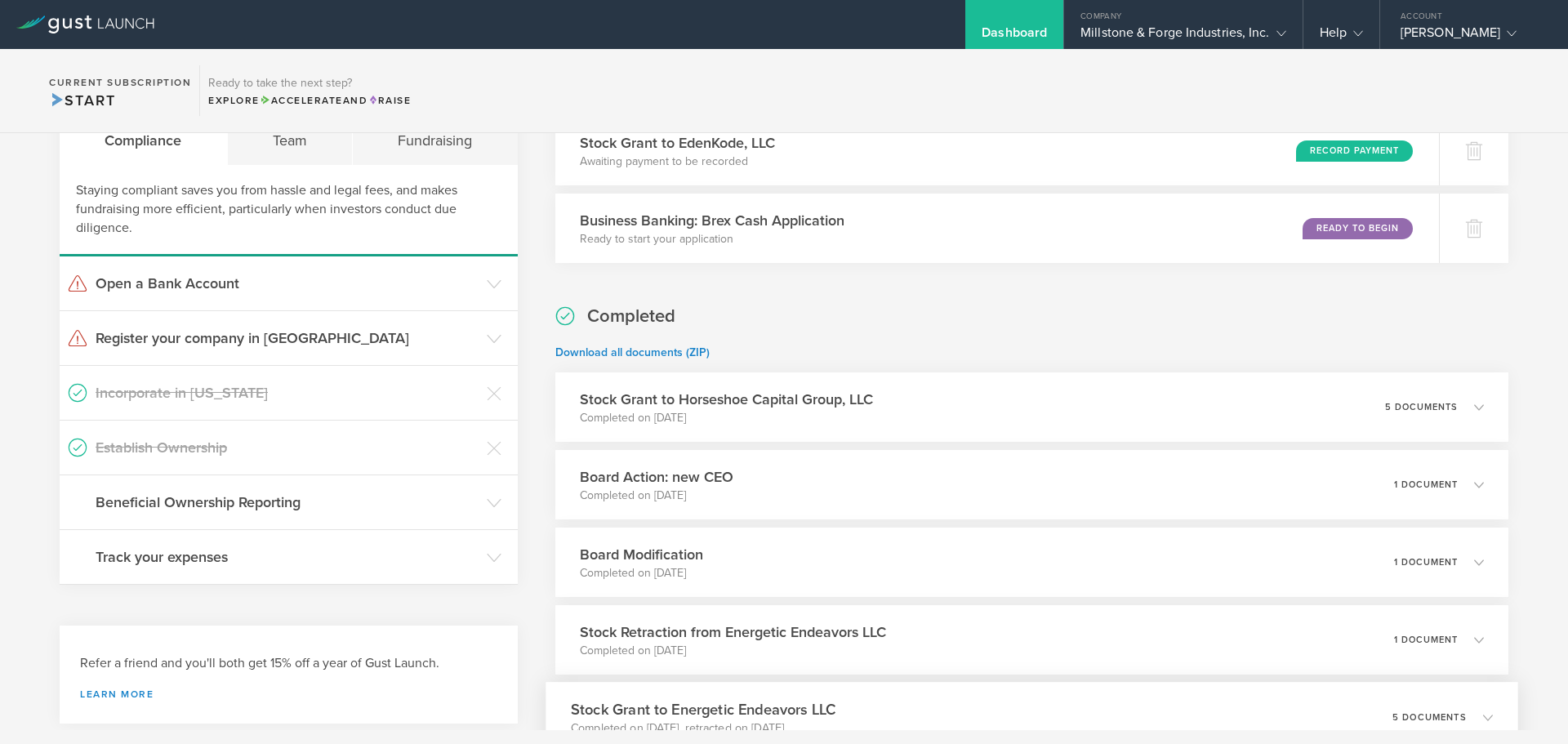
scroll to position [0, 0]
